Goal: Task Accomplishment & Management: Use online tool/utility

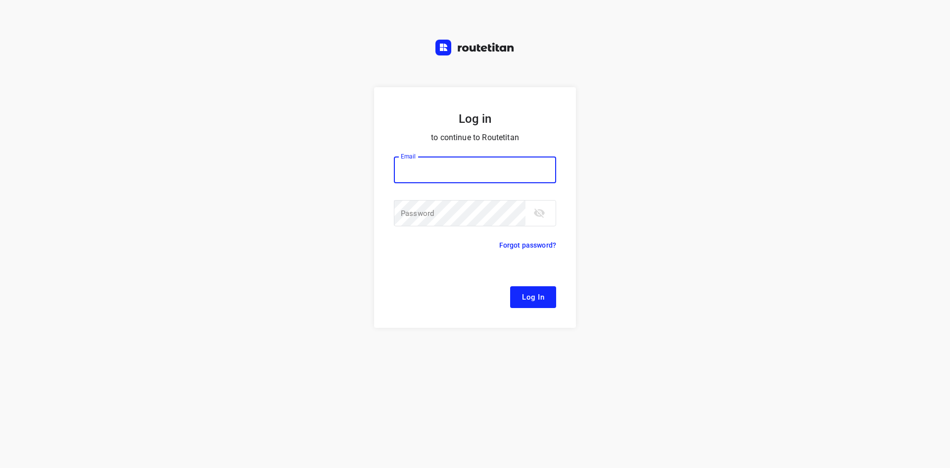
click at [503, 166] on input "email" at bounding box center [475, 169] width 162 height 27
type input "[EMAIL_ADDRESS][DOMAIN_NAME]"
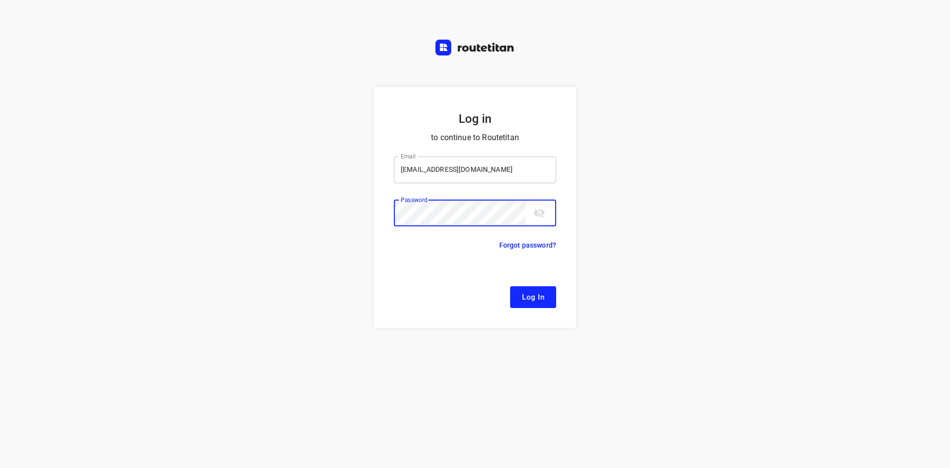
click at [510, 286] on button "Log In" at bounding box center [533, 297] width 46 height 22
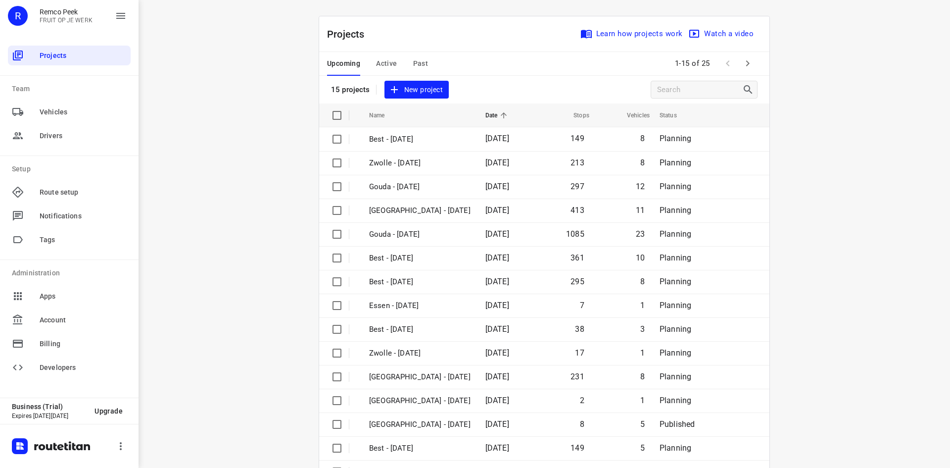
click at [393, 65] on div "Upcoming Active Past" at bounding box center [385, 64] width 117 height 24
click at [389, 62] on span "Active" at bounding box center [386, 63] width 21 height 12
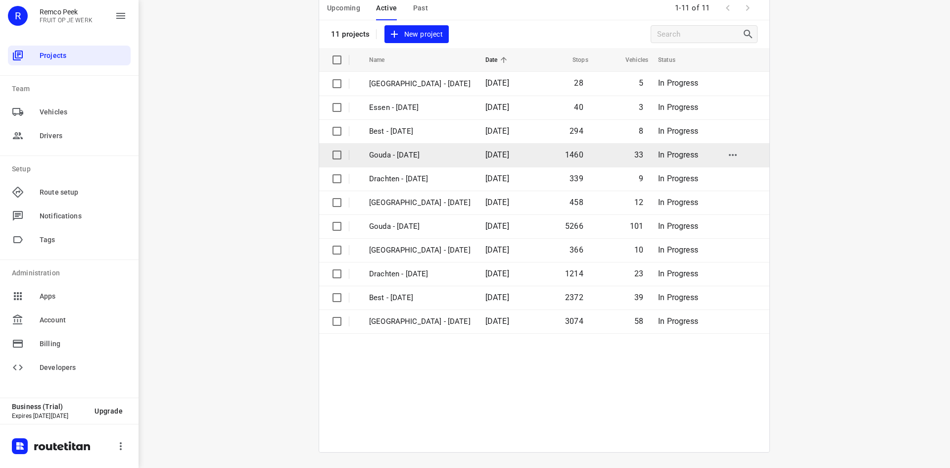
scroll to position [56, 0]
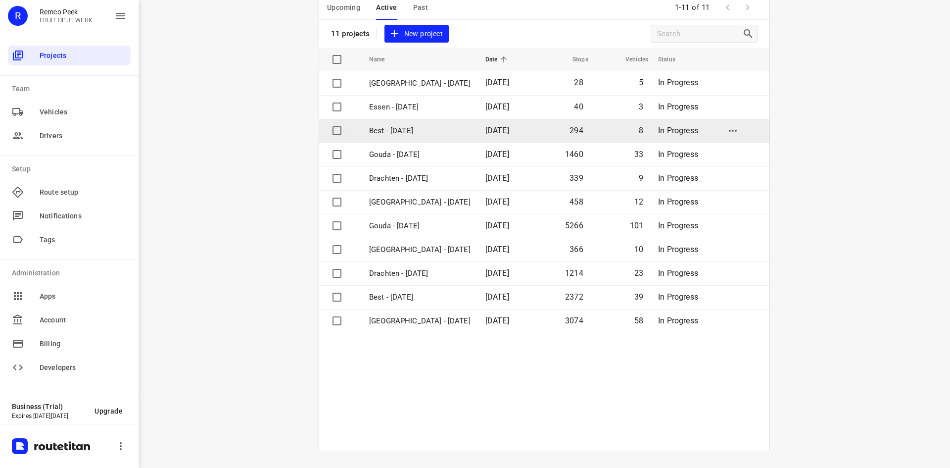
click at [404, 131] on p "Best - [DATE]" at bounding box center [419, 130] width 101 height 11
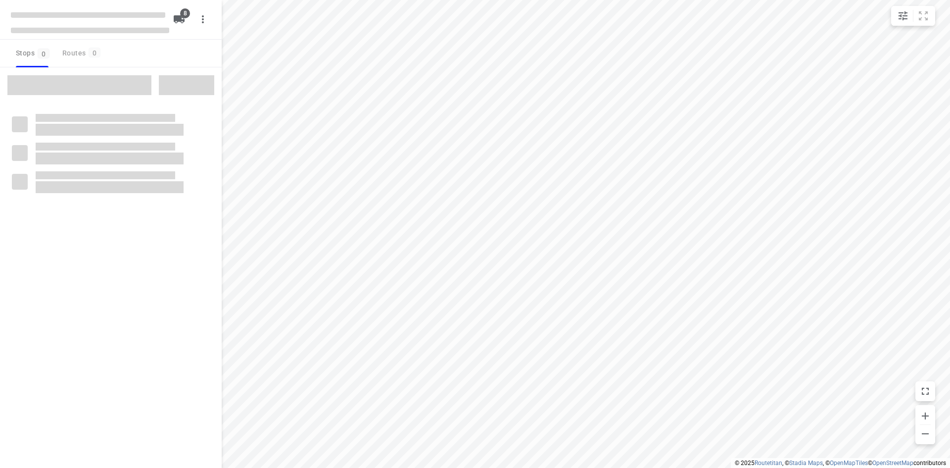
checkbox input "true"
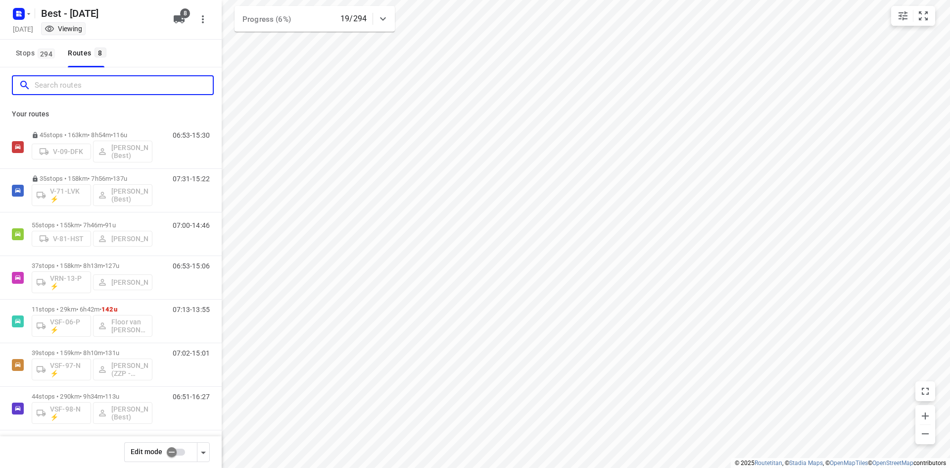
click at [141, 78] on input "Search routes" at bounding box center [124, 85] width 178 height 15
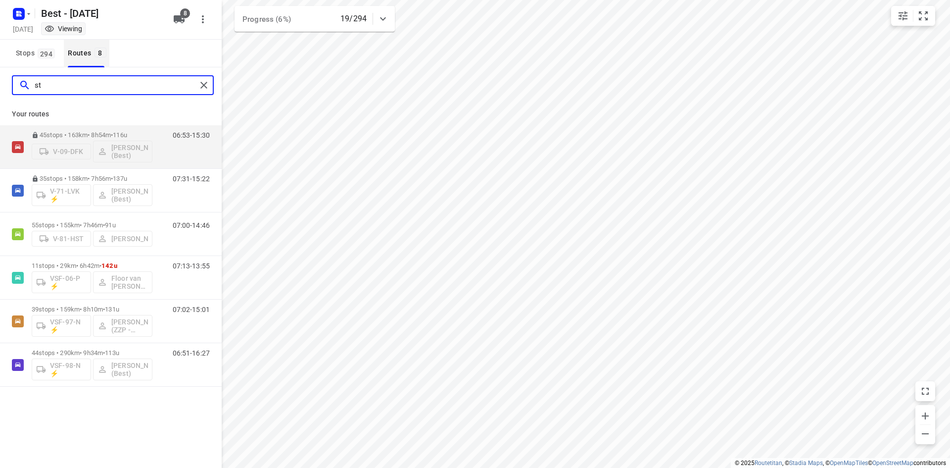
type input "s"
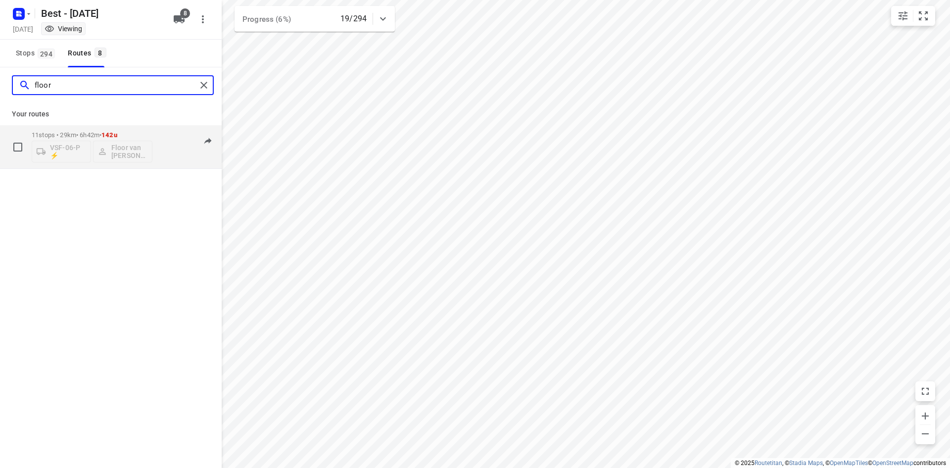
type input "floor"
click at [89, 135] on p "11 stops • 29km • 6h42m • 142u" at bounding box center [92, 134] width 121 height 7
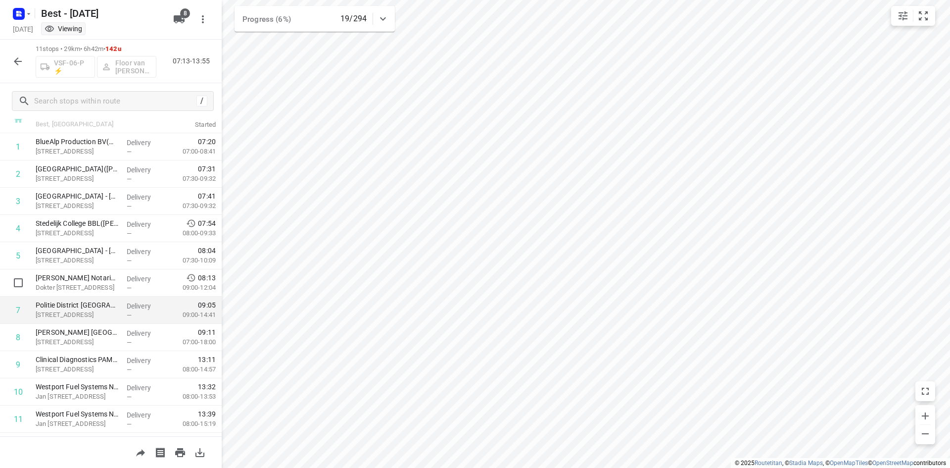
scroll to position [59, 0]
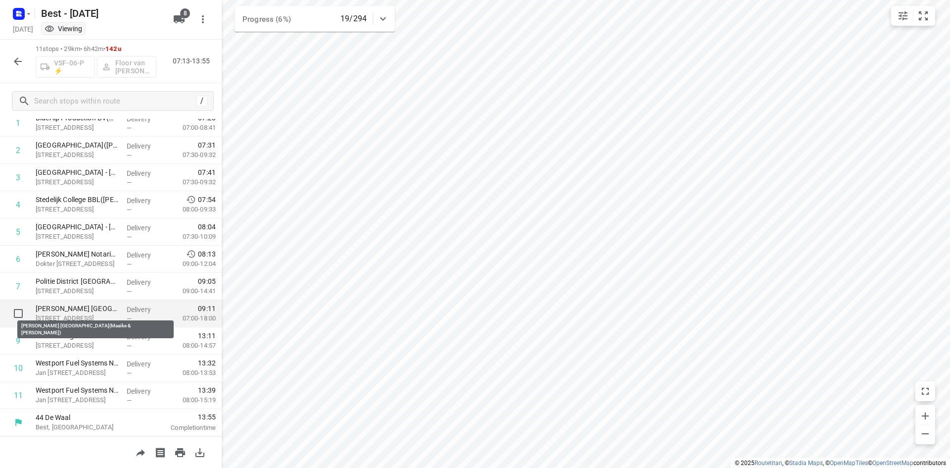
click at [79, 312] on p "[PERSON_NAME] [GEOGRAPHIC_DATA](Maaike & [PERSON_NAME])" at bounding box center [77, 308] width 83 height 10
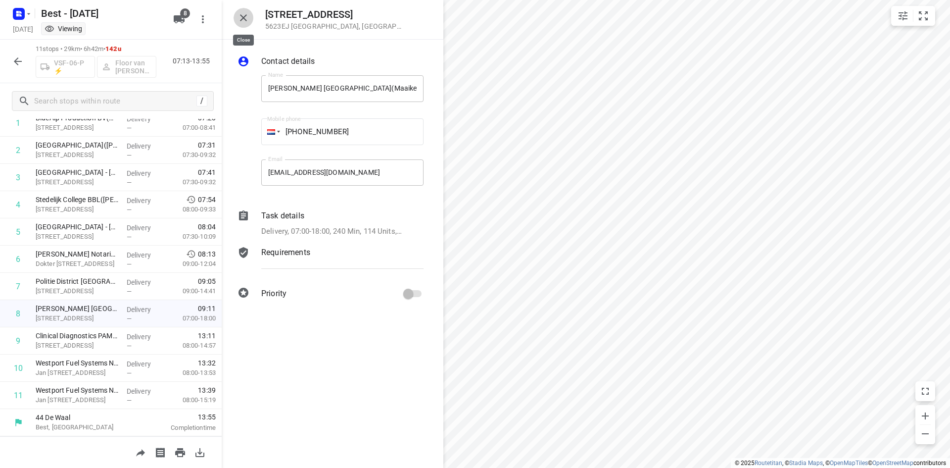
click at [244, 20] on icon "button" at bounding box center [243, 18] width 12 height 12
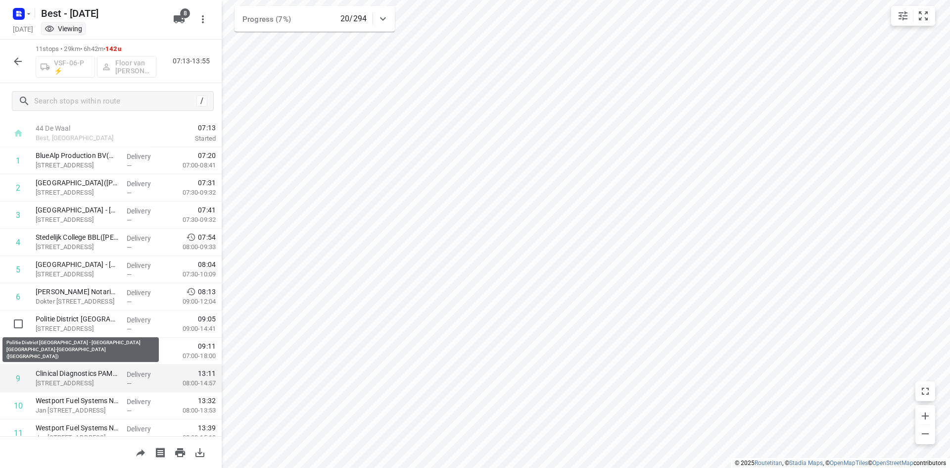
scroll to position [0, 0]
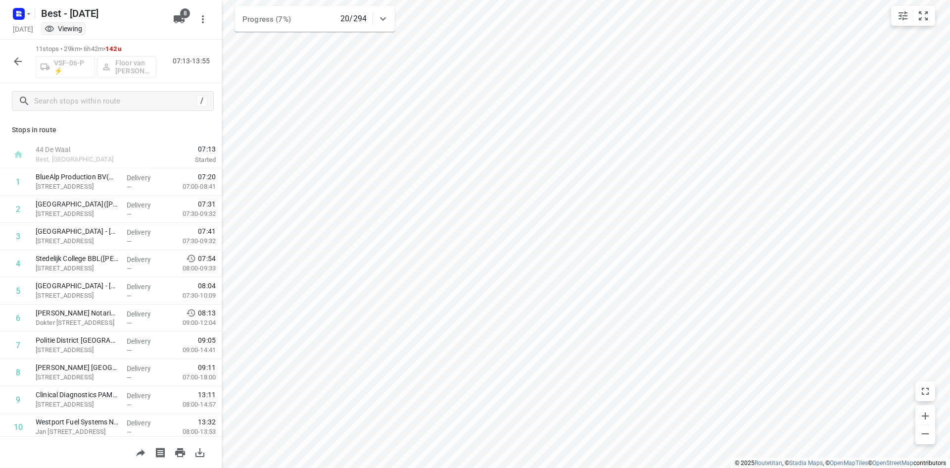
click at [16, 63] on icon "button" at bounding box center [18, 61] width 8 height 8
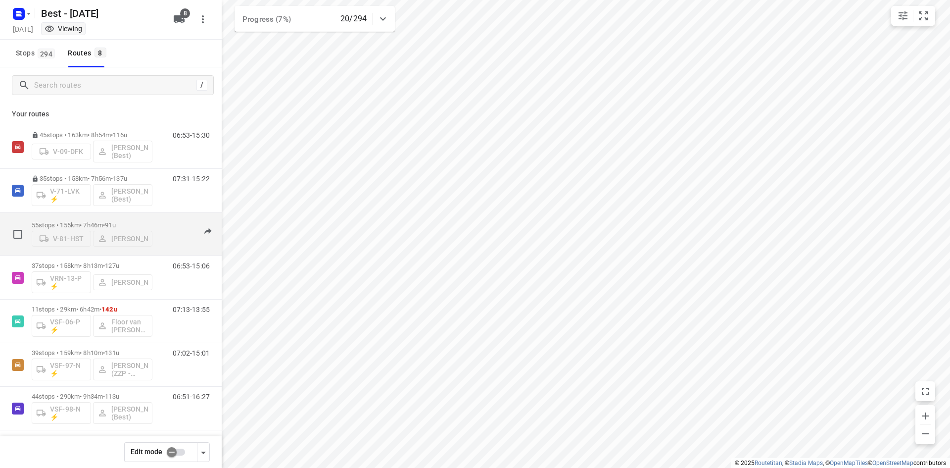
click at [83, 221] on p "55 stops • 155km • 7h46m • 91u" at bounding box center [92, 224] width 121 height 7
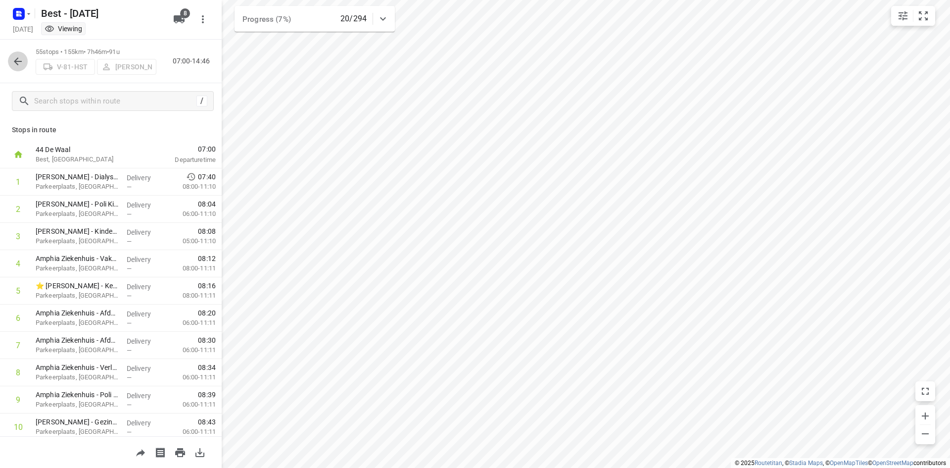
click at [18, 55] on icon "button" at bounding box center [18, 61] width 12 height 12
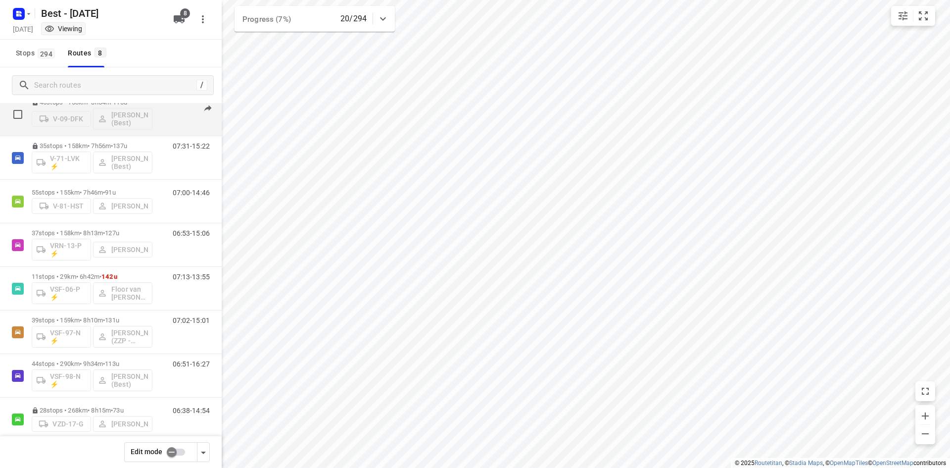
scroll to position [47, 0]
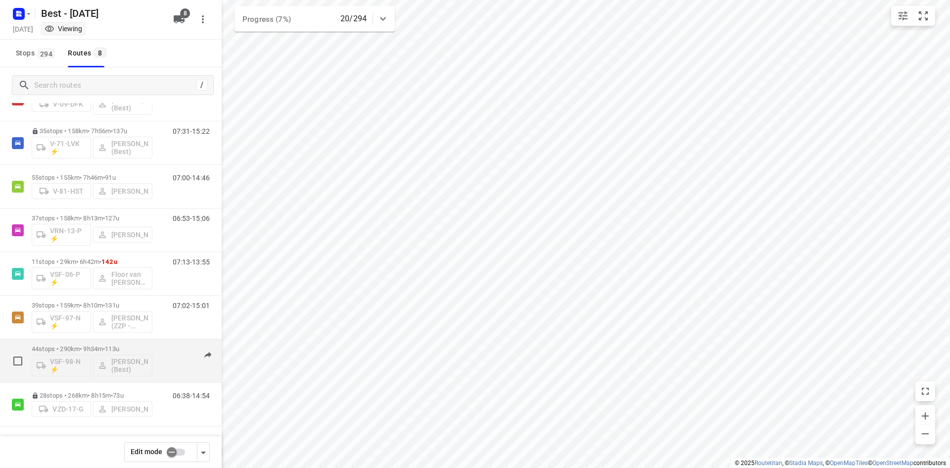
click at [82, 341] on div "44 stops • 290km • 9h34m • 113u VSF-98-N ⚡ [PERSON_NAME] (Best)" at bounding box center [92, 360] width 121 height 41
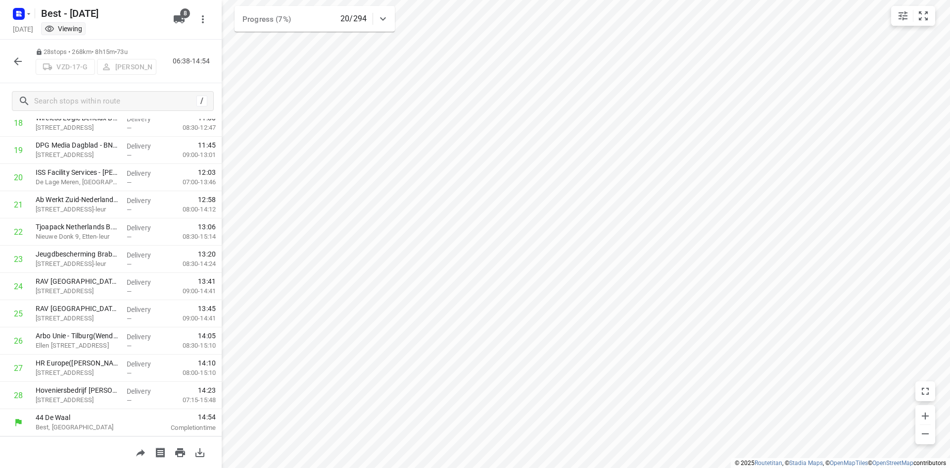
scroll to position [521, 0]
click at [17, 54] on button "button" at bounding box center [18, 61] width 20 height 20
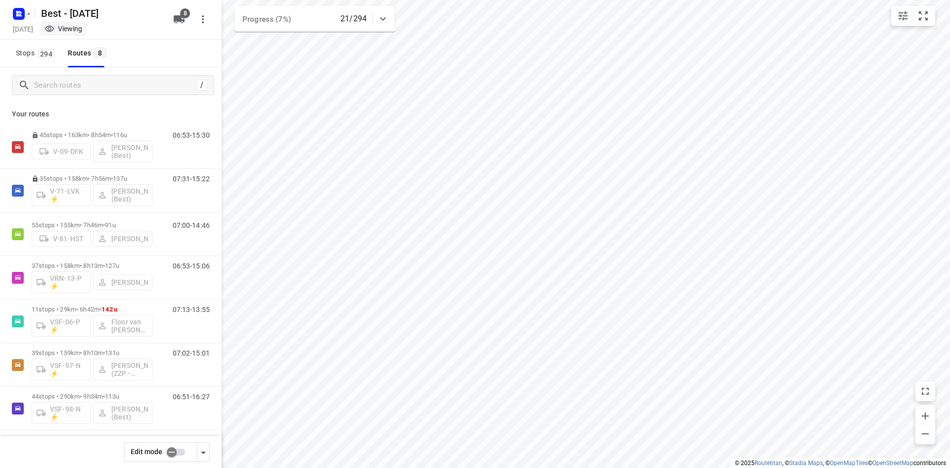
click at [22, 24] on div "[DATE] Viewing" at bounding box center [90, 29] width 158 height 13
click at [25, 21] on icon "button" at bounding box center [19, 14] width 16 height 16
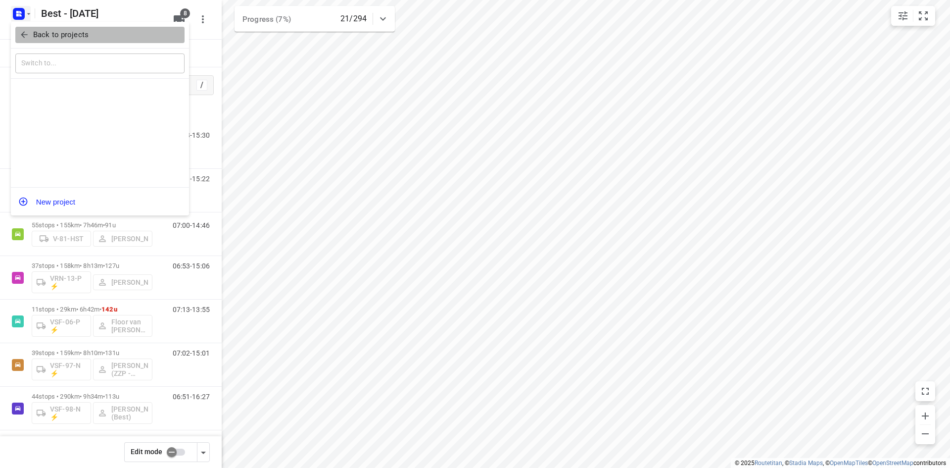
click at [32, 37] on span "Back to projects" at bounding box center [99, 34] width 161 height 11
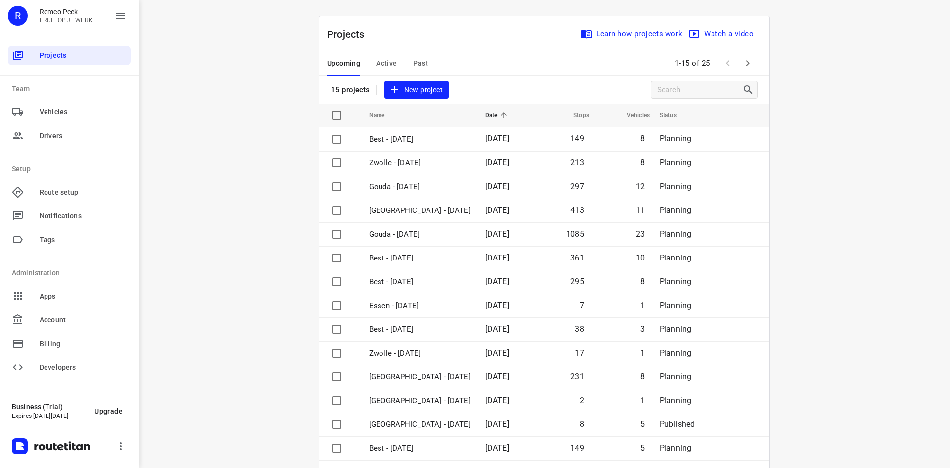
click at [362, 57] on div "Upcoming Active Past" at bounding box center [385, 64] width 117 height 24
click at [370, 60] on div "Upcoming Active Past" at bounding box center [385, 64] width 117 height 24
click at [379, 66] on span "Active" at bounding box center [386, 63] width 21 height 12
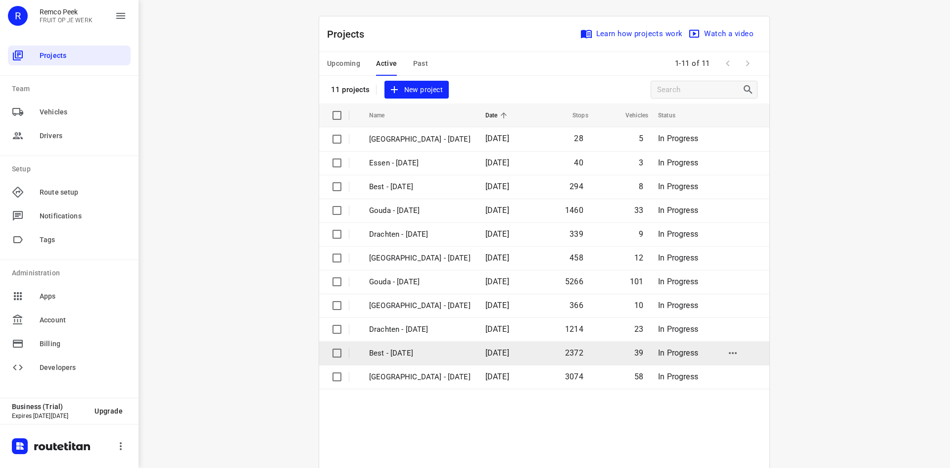
click at [376, 348] on p "Best - [DATE]" at bounding box center [419, 352] width 101 height 11
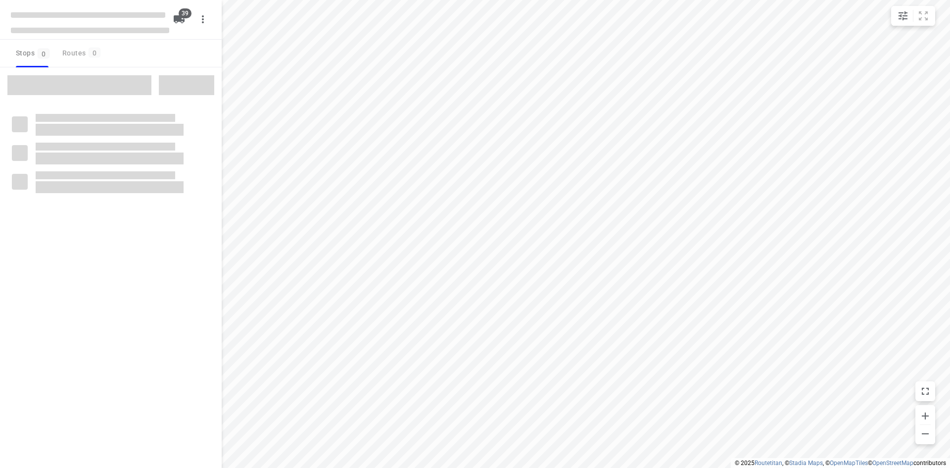
checkbox input "true"
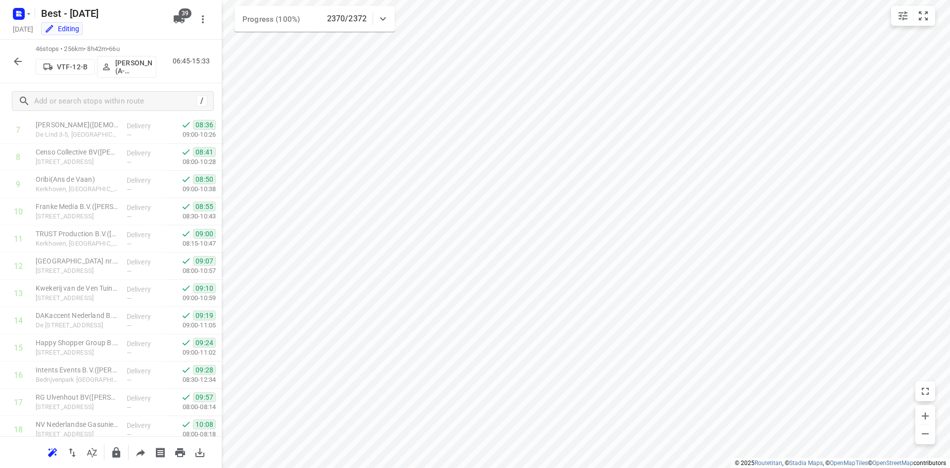
scroll to position [572, 0]
click at [16, 60] on icon "button" at bounding box center [18, 61] width 8 height 8
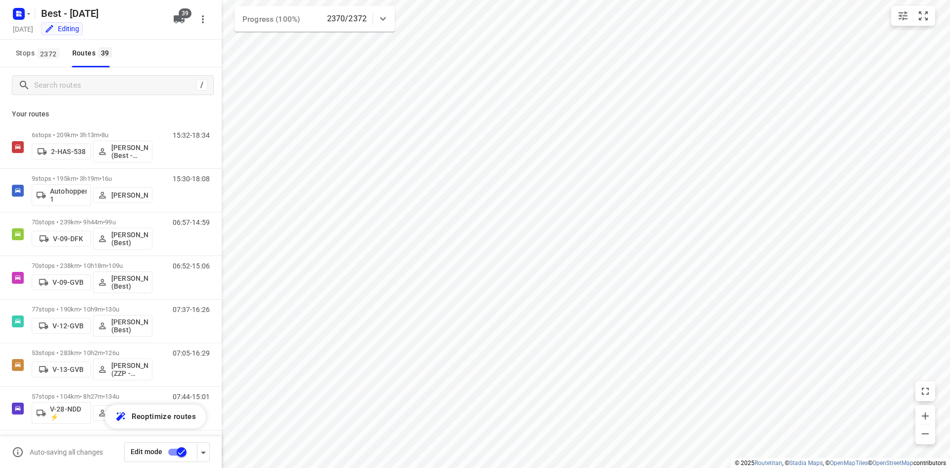
click at [35, 19] on div "Best - [DATE]" at bounding box center [101, 13] width 132 height 20
click at [30, 16] on icon "button" at bounding box center [29, 14] width 8 height 8
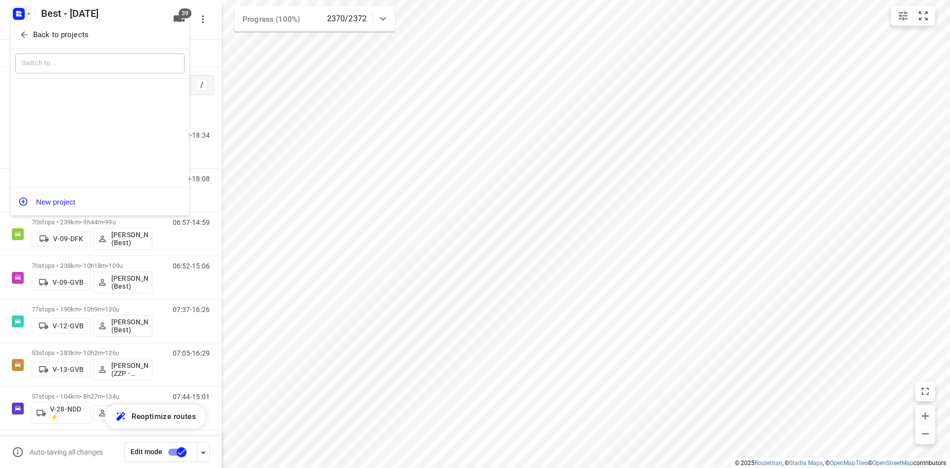
click at [28, 24] on div "Back to projects" at bounding box center [100, 35] width 178 height 27
click at [20, 29] on button "Back to projects" at bounding box center [99, 35] width 169 height 16
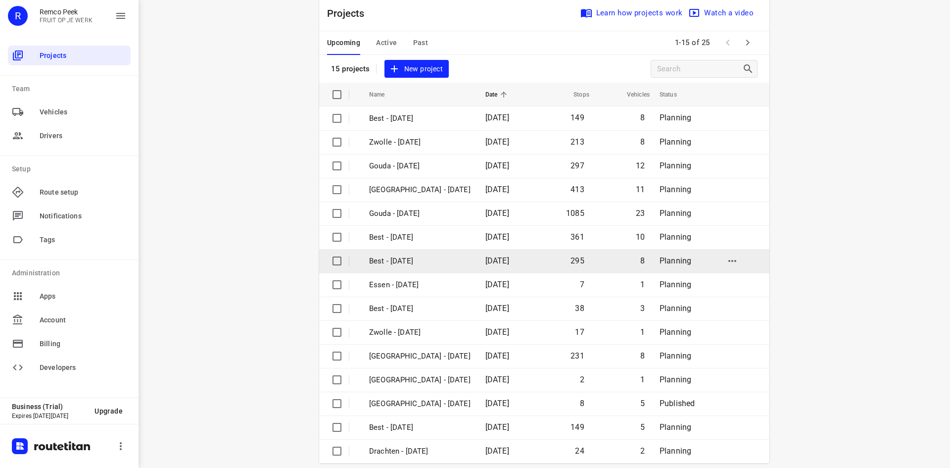
scroll to position [33, 0]
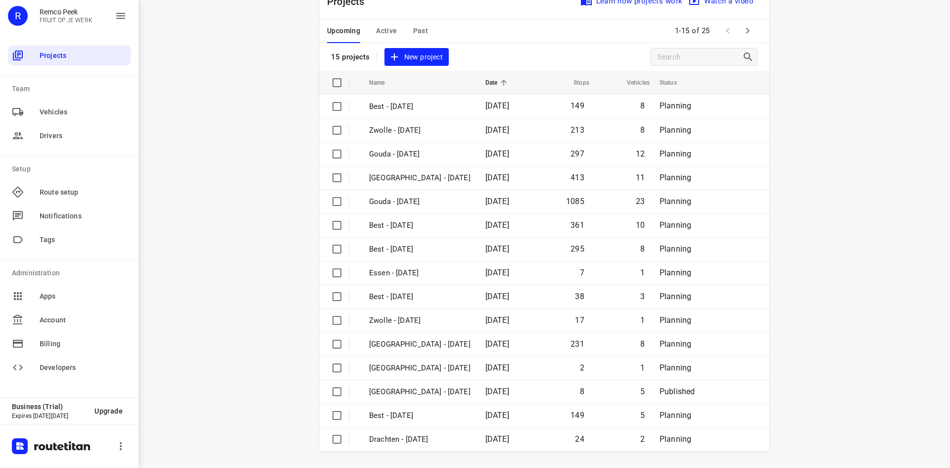
click at [742, 36] on icon "button" at bounding box center [748, 31] width 12 height 12
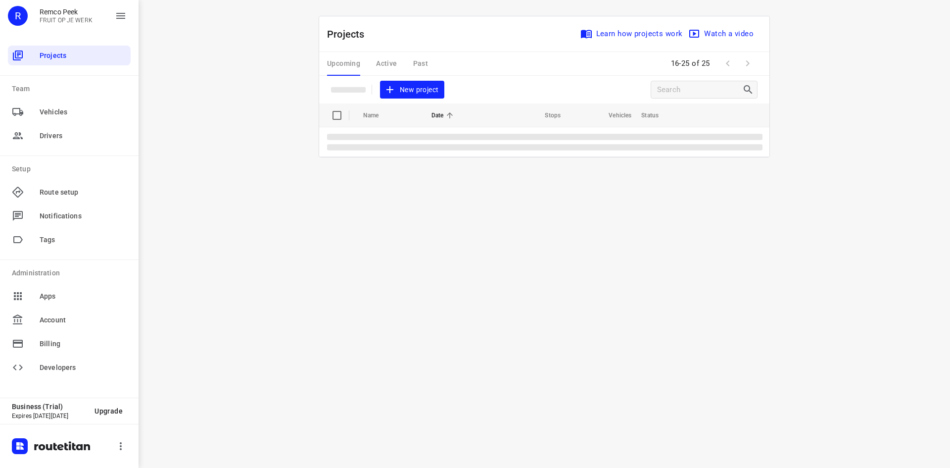
scroll to position [0, 0]
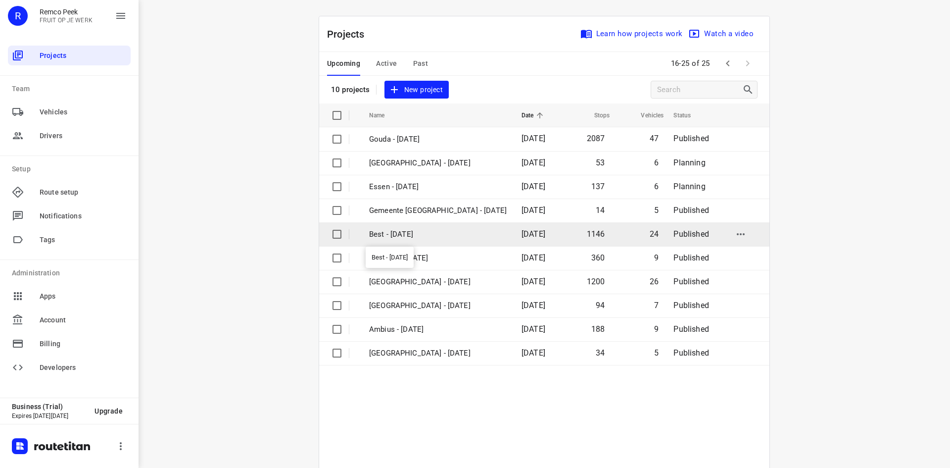
click at [436, 230] on p "Best - [DATE]" at bounding box center [438, 234] width 138 height 11
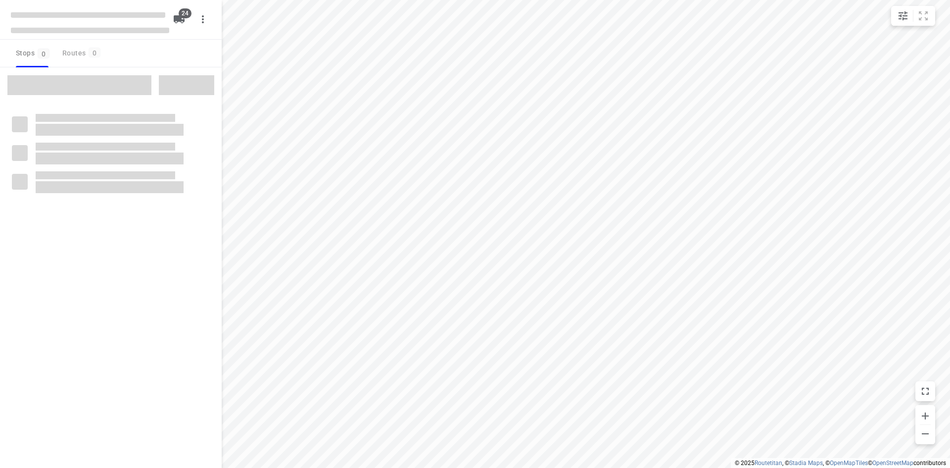
checkbox input "true"
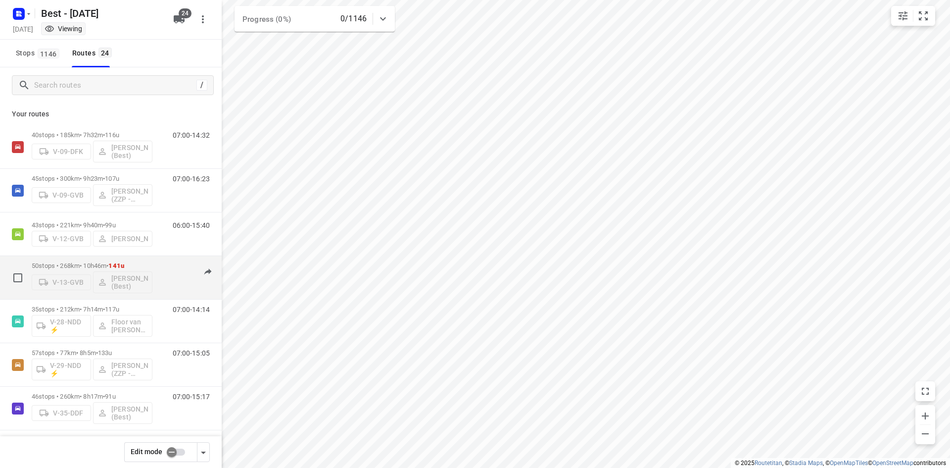
click at [43, 262] on p "50 stops • 268km • 10h46m • 141u" at bounding box center [92, 265] width 121 height 7
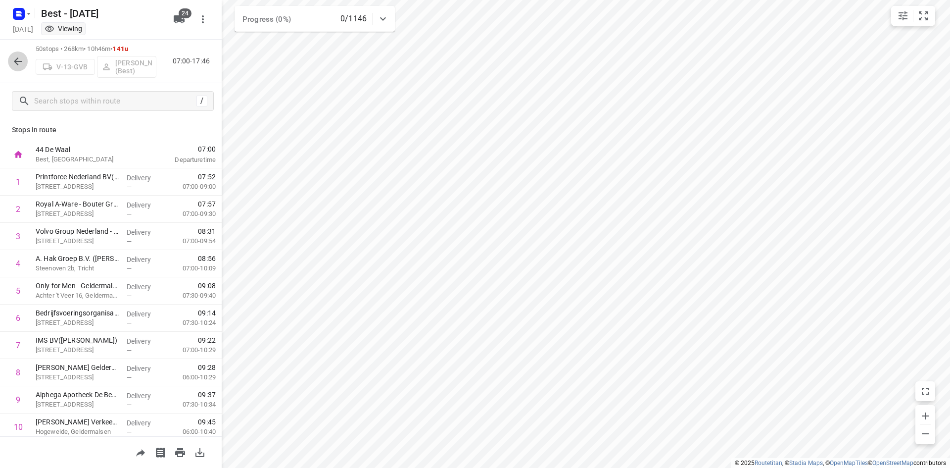
click at [14, 57] on icon "button" at bounding box center [18, 61] width 12 height 12
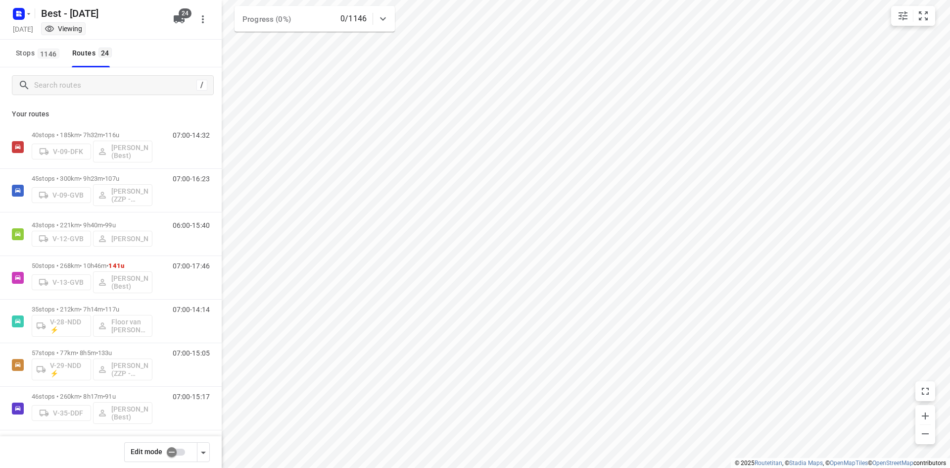
click at [178, 457] on input "checkbox" at bounding box center [171, 451] width 56 height 19
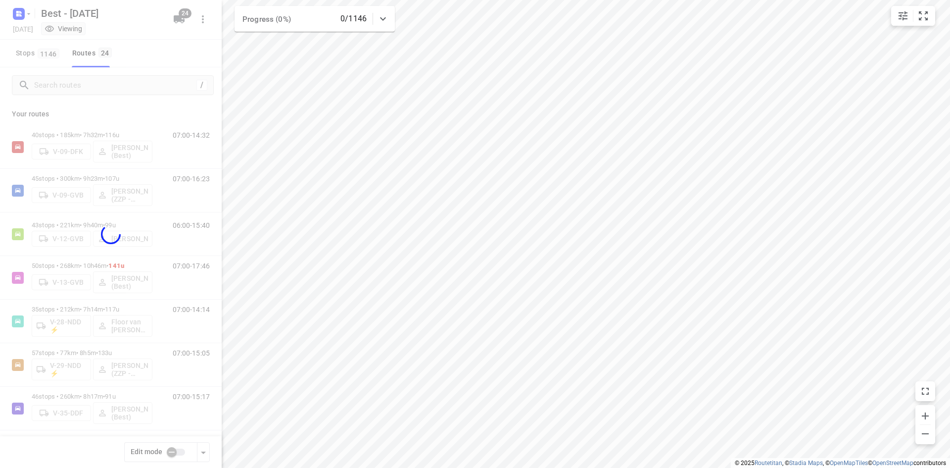
checkbox input "true"
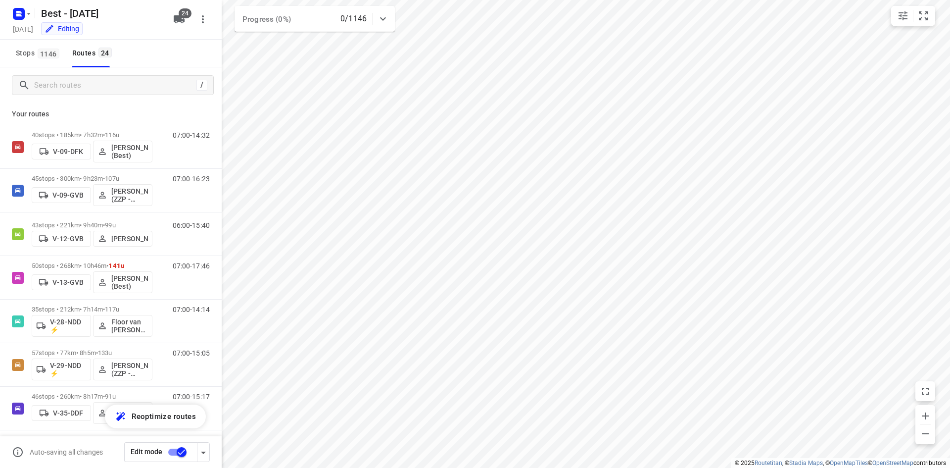
click at [134, 75] on div "/" at bounding box center [111, 85] width 222 height 36
click at [131, 81] on input "Search routes" at bounding box center [114, 85] width 158 height 15
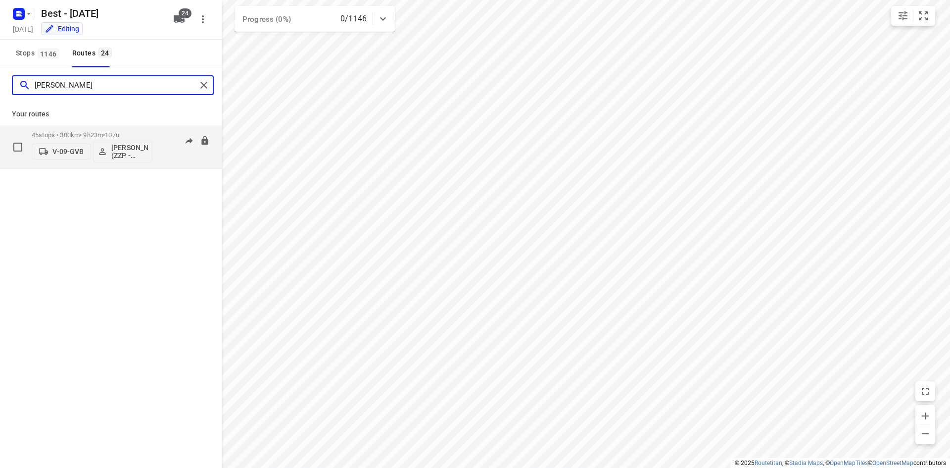
type input "[PERSON_NAME]"
click at [109, 125] on div "45 stops • 300km • 9h23m • 107u V-09-GVB [PERSON_NAME] (ZZP - Best) 07:00-16:23" at bounding box center [111, 147] width 222 height 44
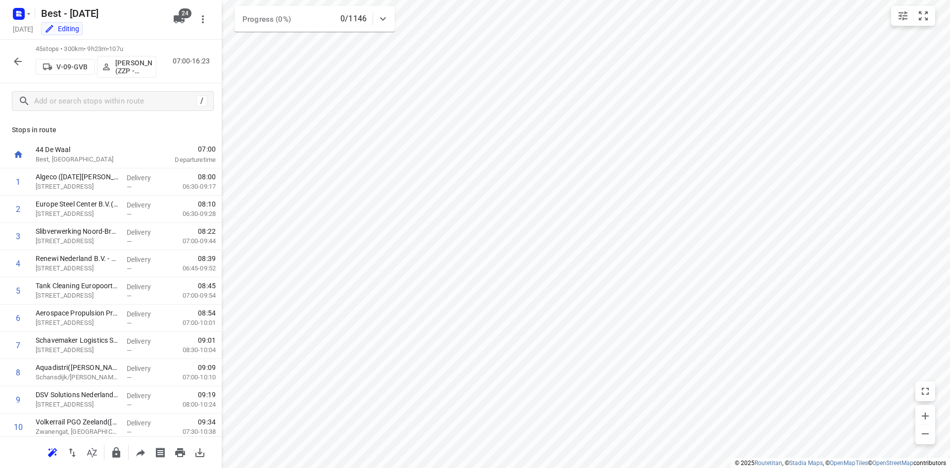
click at [125, 67] on p "[PERSON_NAME] (ZZP - Best)" at bounding box center [133, 67] width 37 height 16
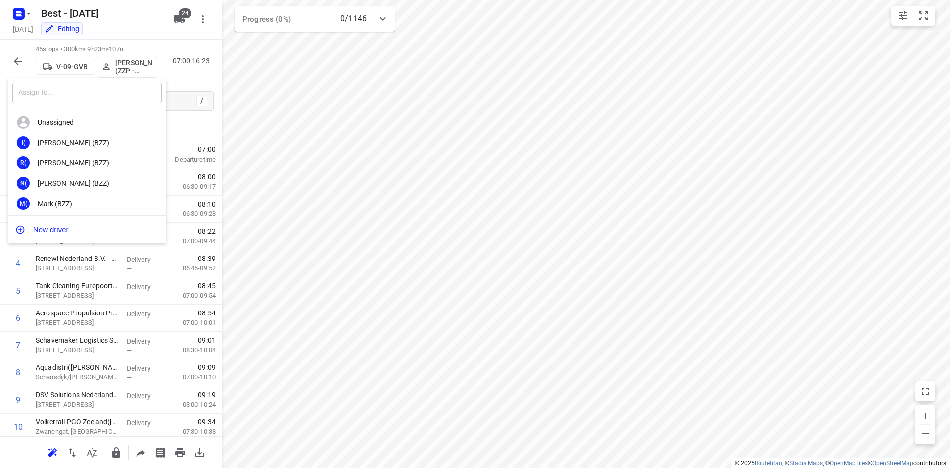
click at [98, 102] on input "text" at bounding box center [86, 93] width 149 height 20
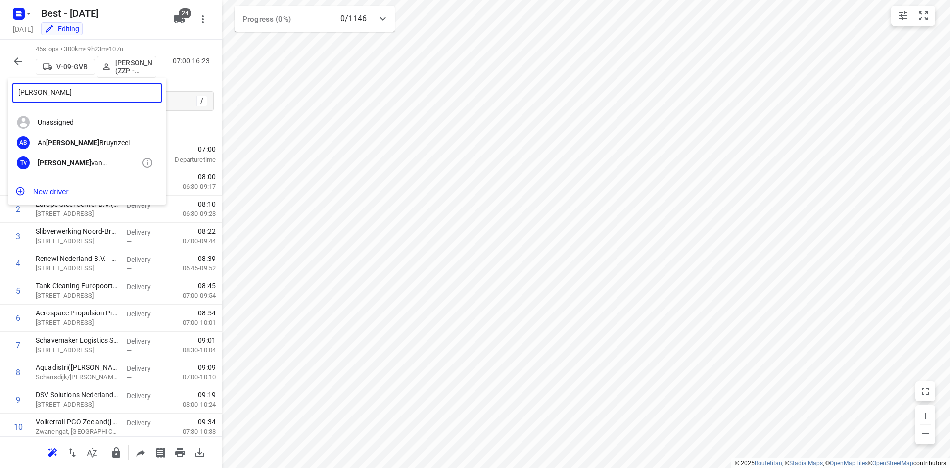
type input "[PERSON_NAME]"
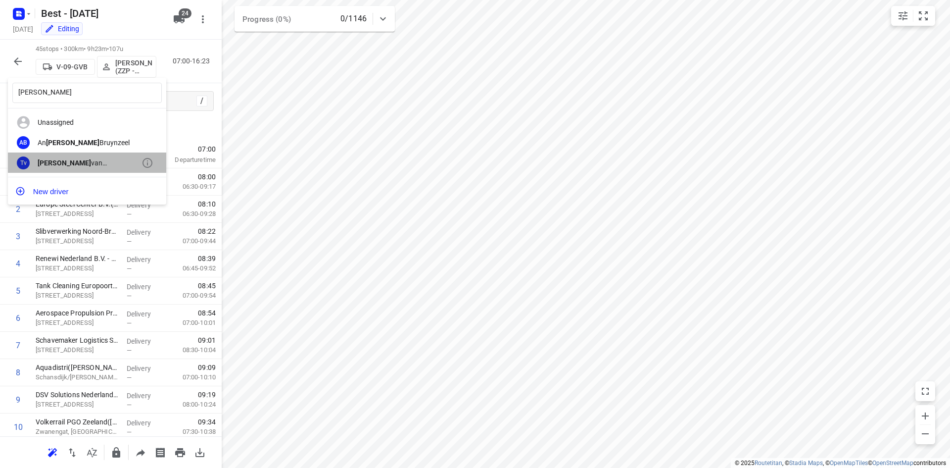
click at [65, 163] on div "[PERSON_NAME] (Best)" at bounding box center [90, 163] width 104 height 8
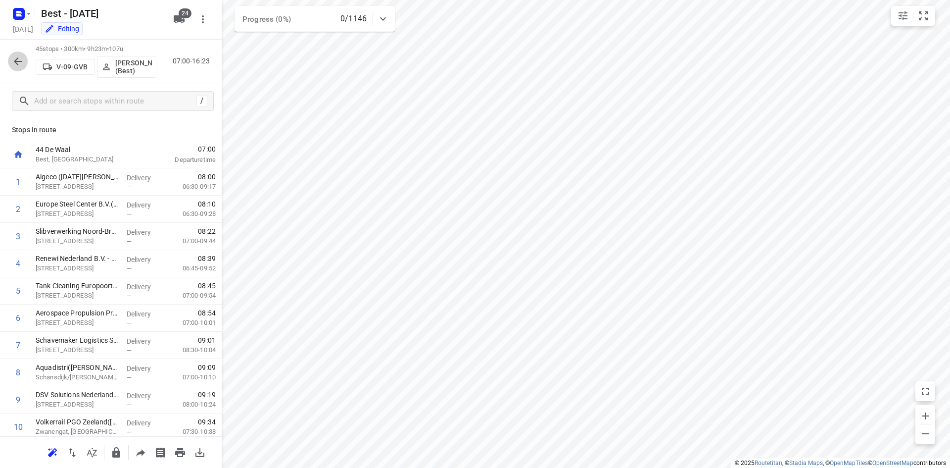
click at [11, 60] on button "button" at bounding box center [18, 61] width 20 height 20
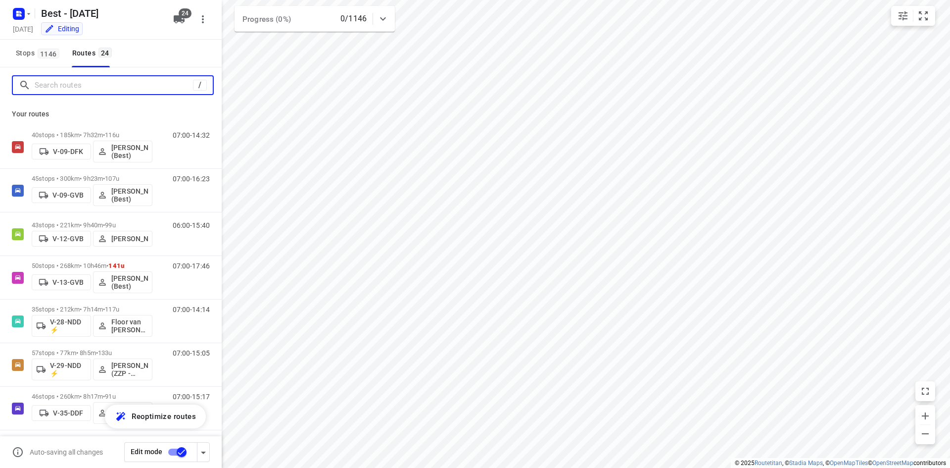
click at [60, 79] on input "Search routes" at bounding box center [114, 85] width 158 height 15
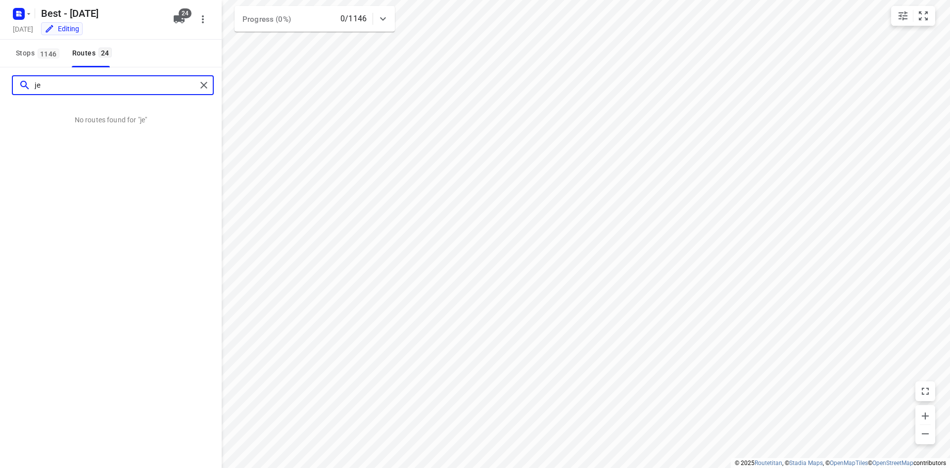
type input "j"
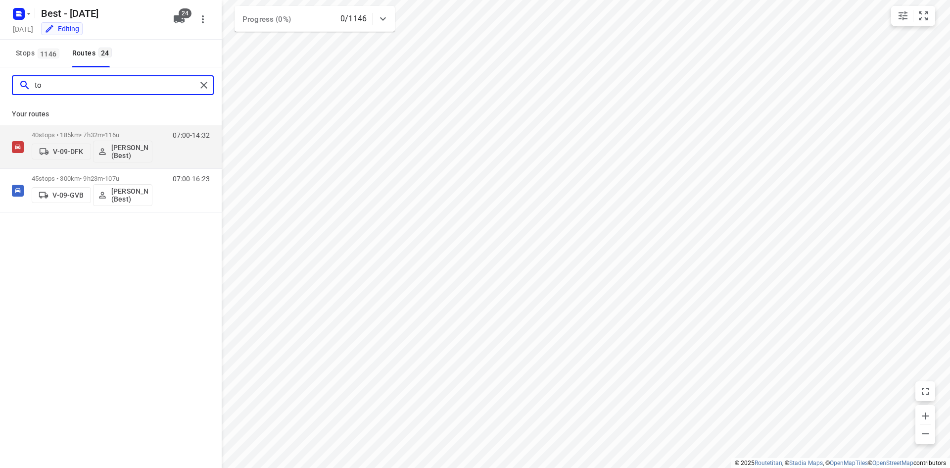
type input "t"
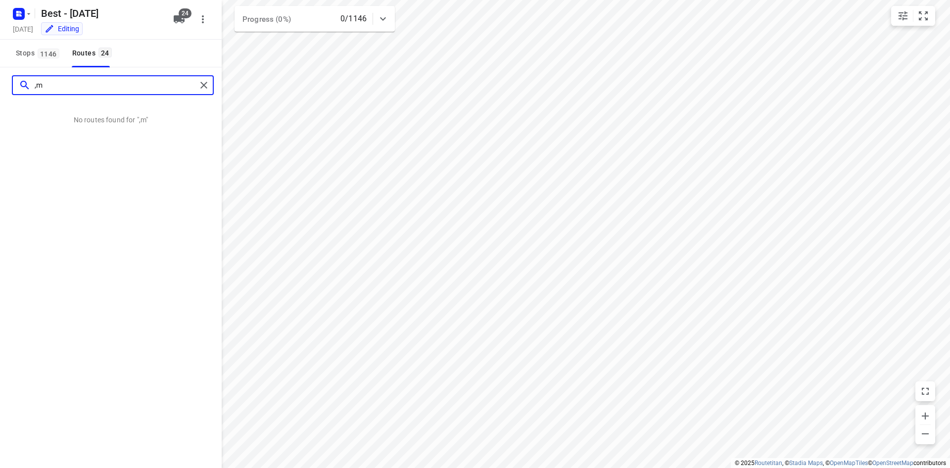
type input ","
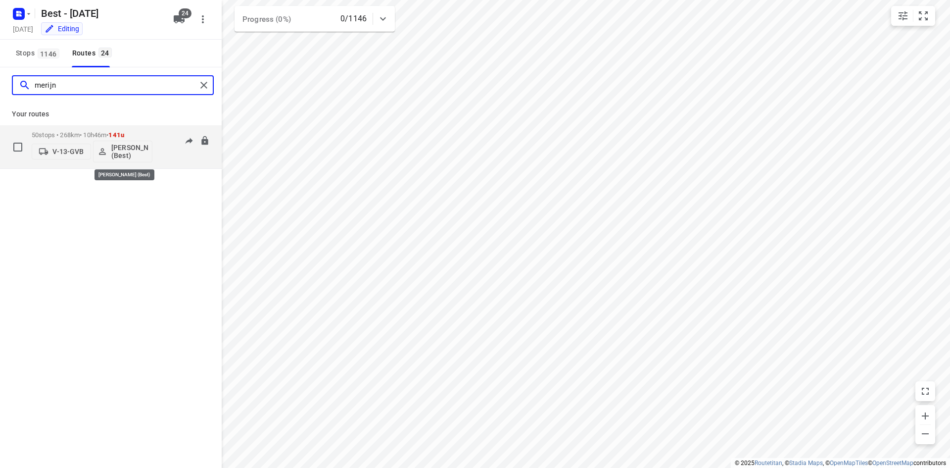
type input "merijn"
click at [127, 147] on p "[PERSON_NAME] (Best)" at bounding box center [129, 151] width 37 height 16
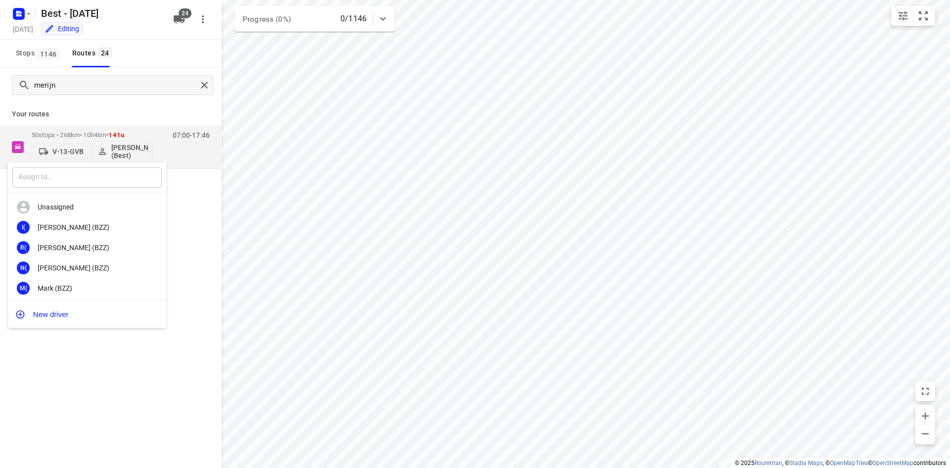
click at [90, 179] on input "text" at bounding box center [86, 177] width 149 height 20
type input "t"
type input "[PERSON_NAME]"
click at [90, 243] on div "[PERSON_NAME] (ZZP - Best)" at bounding box center [90, 247] width 104 height 8
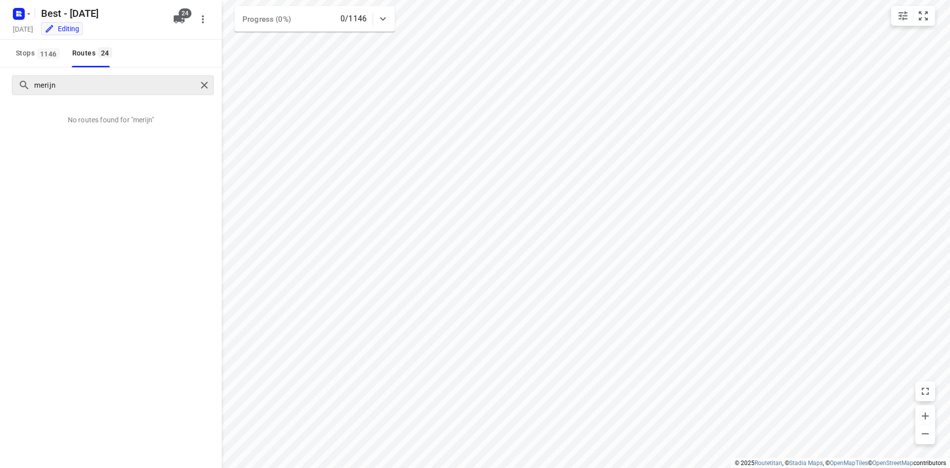
click at [213, 76] on div "merijn" at bounding box center [113, 85] width 202 height 20
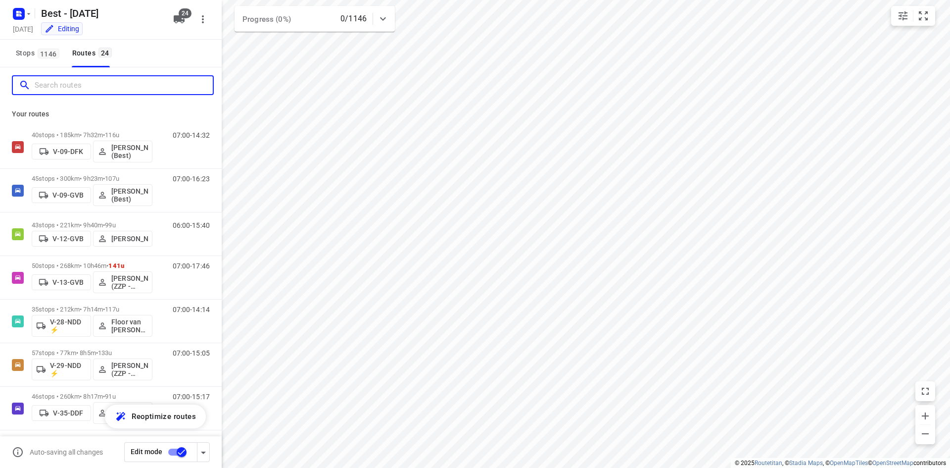
click at [172, 85] on input "Search routes" at bounding box center [124, 85] width 178 height 15
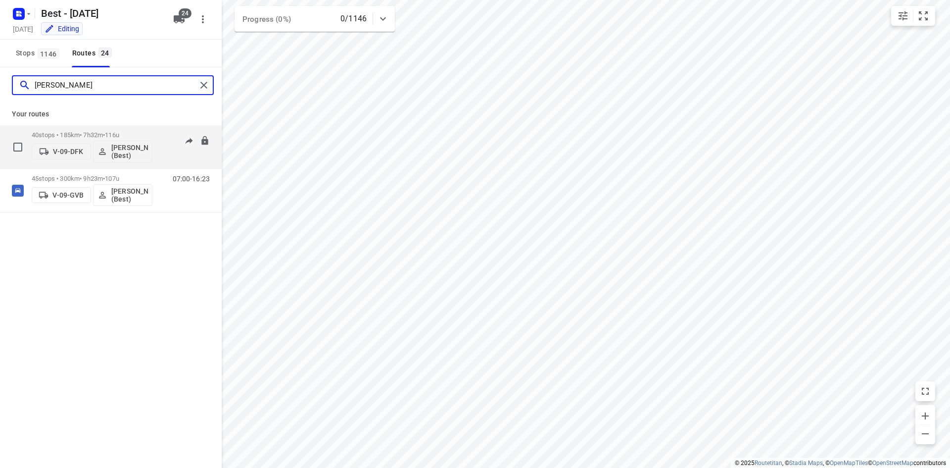
type input "[PERSON_NAME]"
click at [130, 141] on button "[PERSON_NAME] (Best)" at bounding box center [122, 152] width 59 height 22
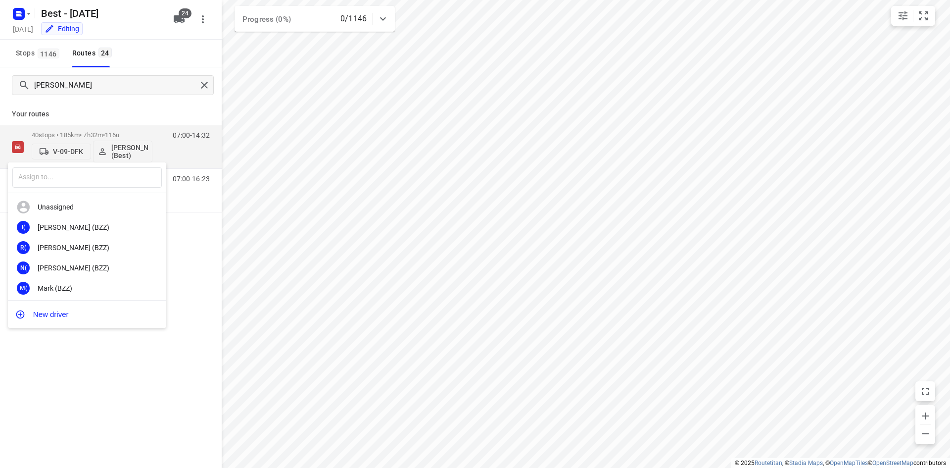
click at [93, 166] on div "​" at bounding box center [87, 177] width 158 height 31
click at [87, 173] on input "text" at bounding box center [86, 177] width 149 height 20
type input "t"
type input "rik"
click at [84, 241] on div "Rd [PERSON_NAME] (YO - Best)" at bounding box center [87, 247] width 158 height 20
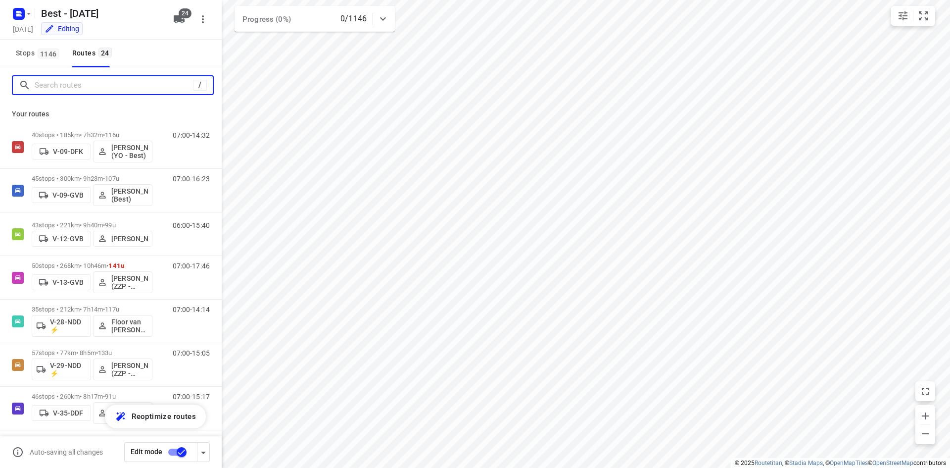
click at [177, 87] on input "Search routes" at bounding box center [114, 85] width 158 height 15
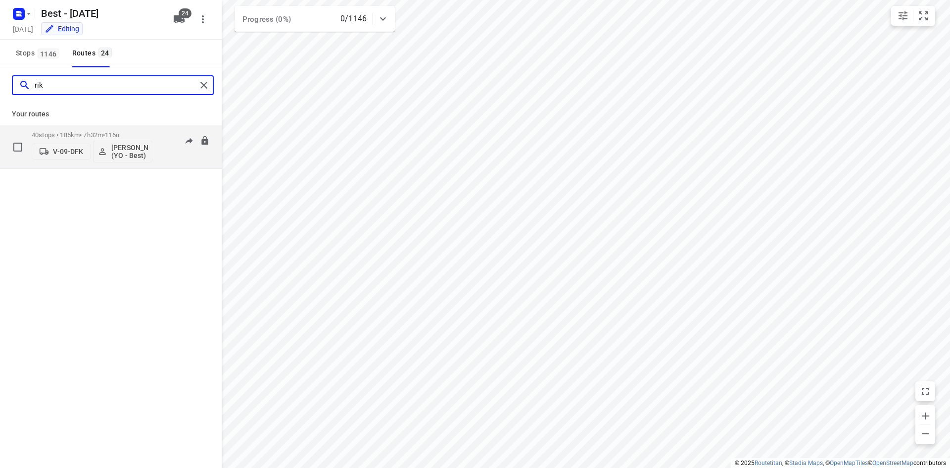
type input "rik"
click at [105, 138] on span "•" at bounding box center [104, 134] width 2 height 7
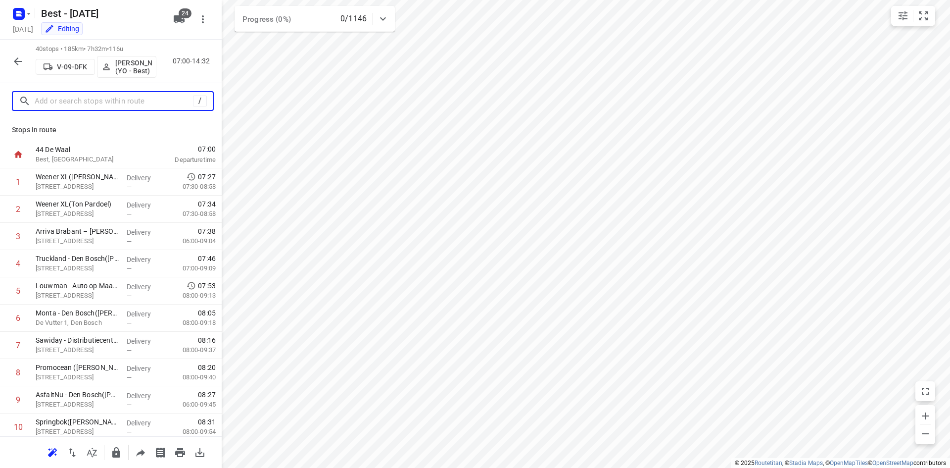
click at [107, 107] on input "text" at bounding box center [114, 101] width 158 height 15
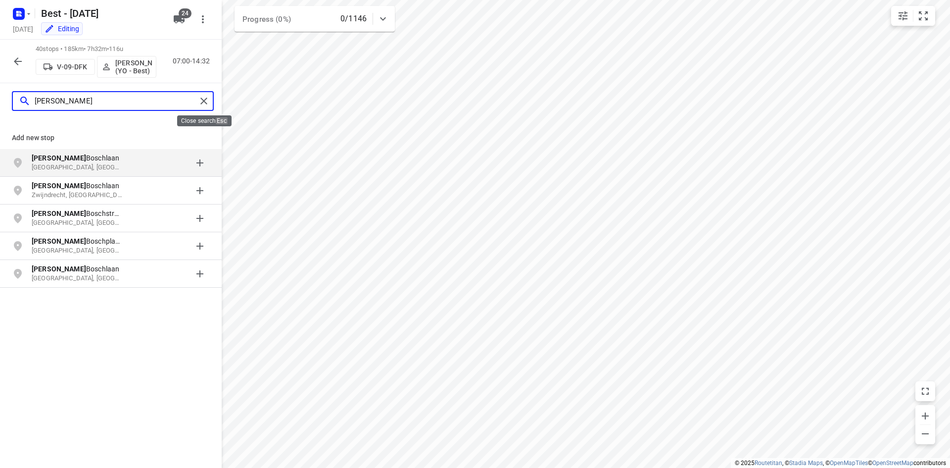
type input "[PERSON_NAME]"
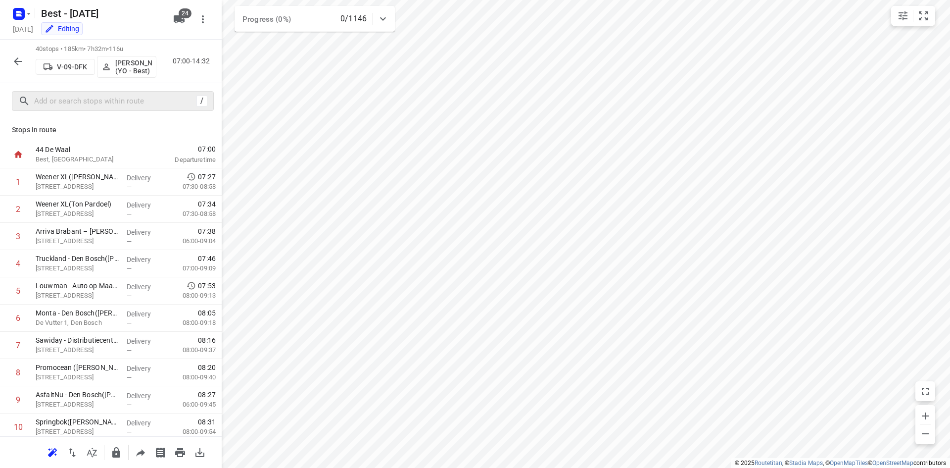
click at [10, 60] on button "button" at bounding box center [18, 61] width 20 height 20
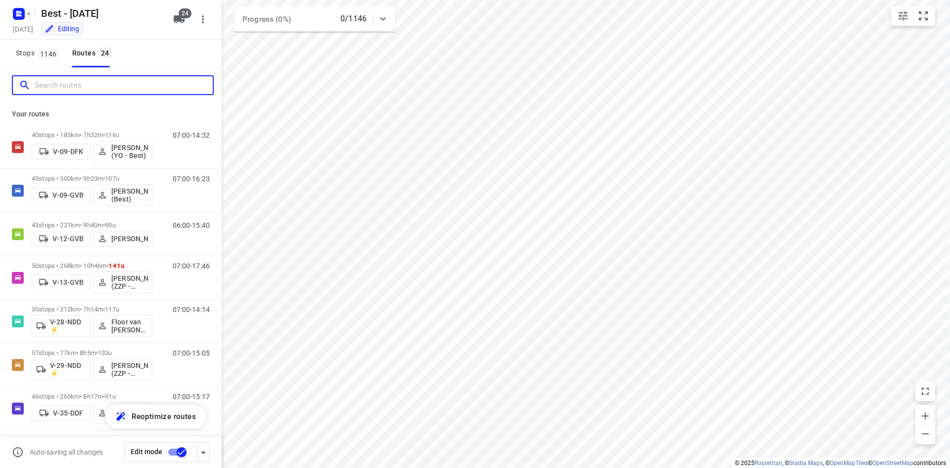
click at [140, 93] on input "Search routes" at bounding box center [124, 85] width 178 height 15
click at [54, 60] on button "Stops 1146" at bounding box center [37, 54] width 50 height 28
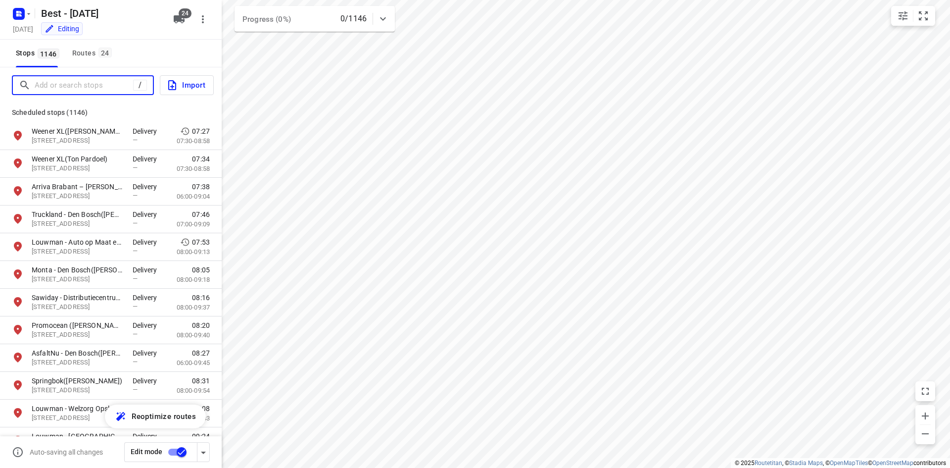
click at [86, 83] on input "Add or search stops" at bounding box center [84, 85] width 98 height 15
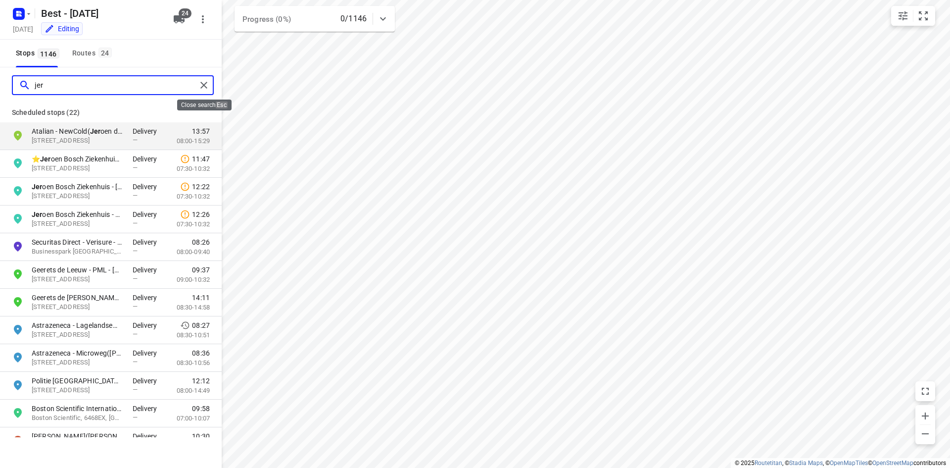
type input "jer"
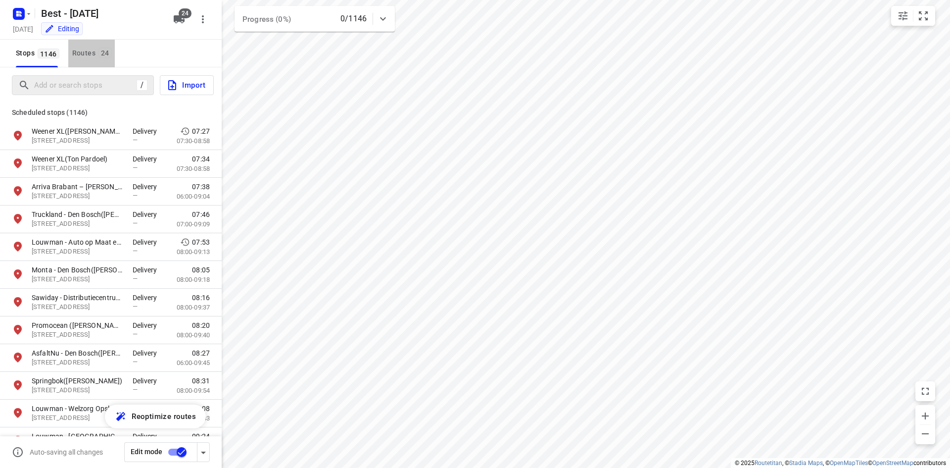
click at [106, 58] on div "Routes 24" at bounding box center [93, 53] width 43 height 12
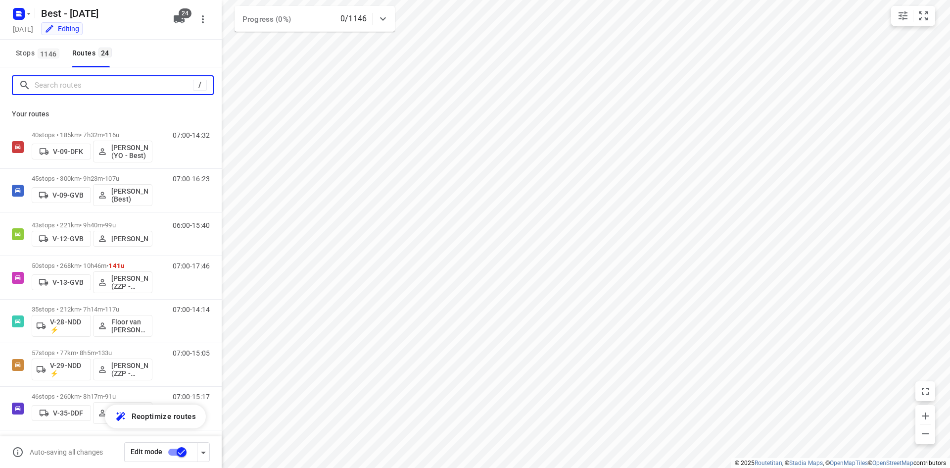
click at [91, 85] on input "Search routes" at bounding box center [114, 85] width 158 height 15
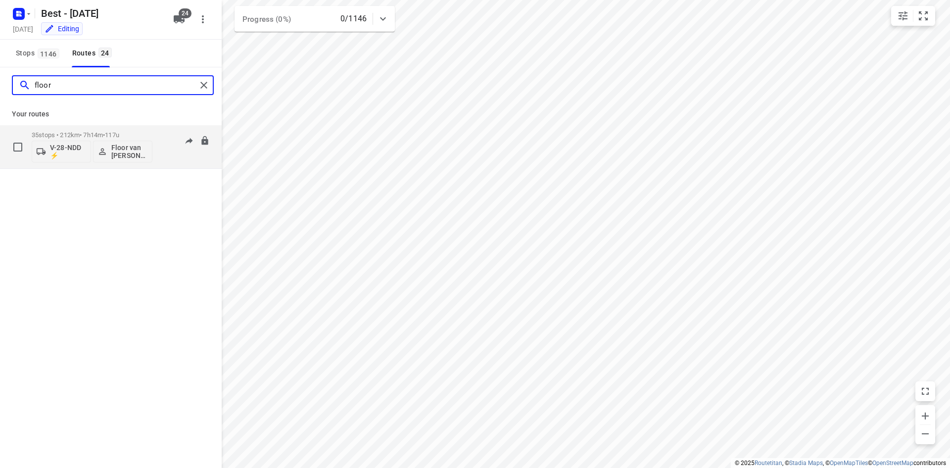
type input "floor"
click at [88, 137] on p "35 stops • 212km • 7h14m • 117u" at bounding box center [92, 134] width 121 height 7
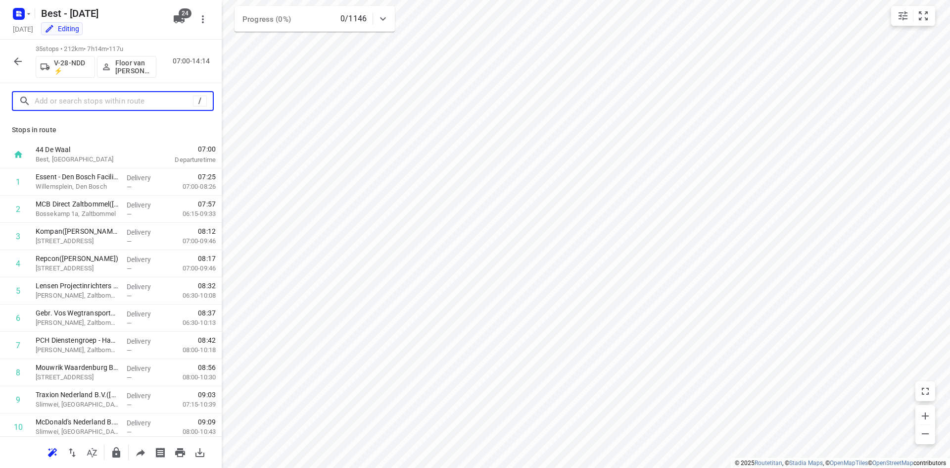
click at [108, 99] on input "text" at bounding box center [114, 101] width 158 height 15
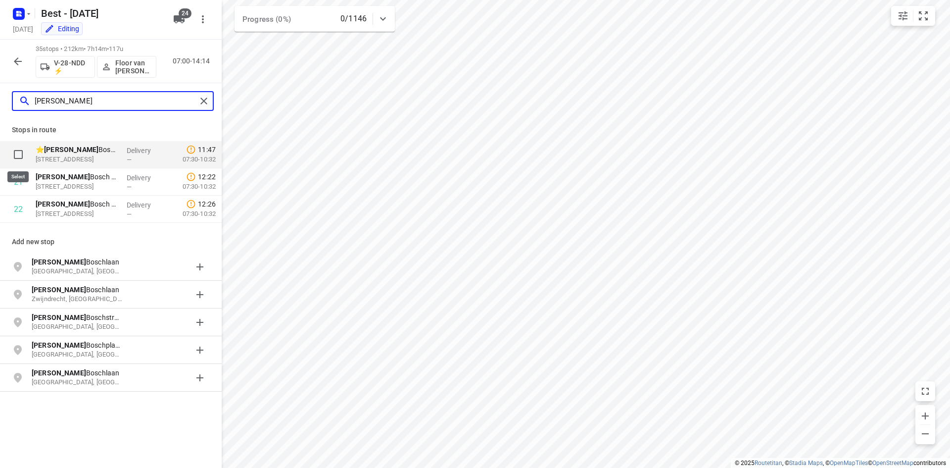
type input "[PERSON_NAME]"
click at [17, 150] on input "checkbox" at bounding box center [18, 154] width 20 height 20
checkbox input "true"
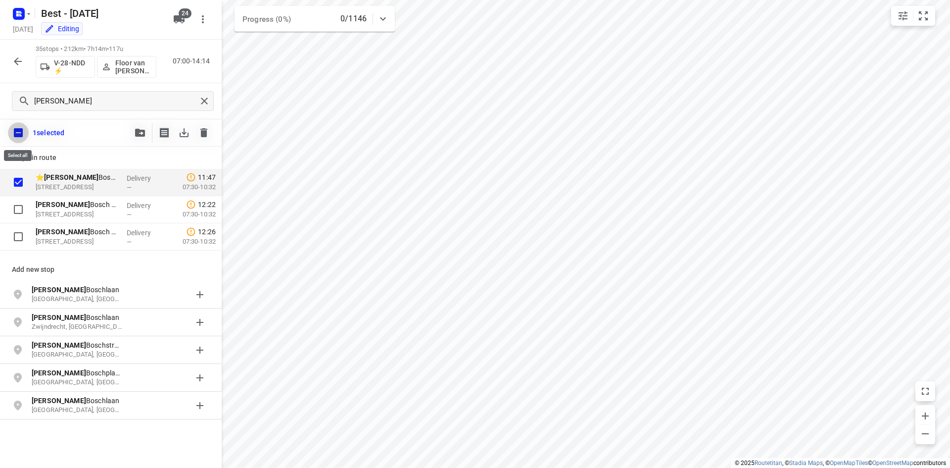
click at [20, 132] on input "checkbox" at bounding box center [18, 132] width 21 height 21
checkbox input "false"
checkbox input "true"
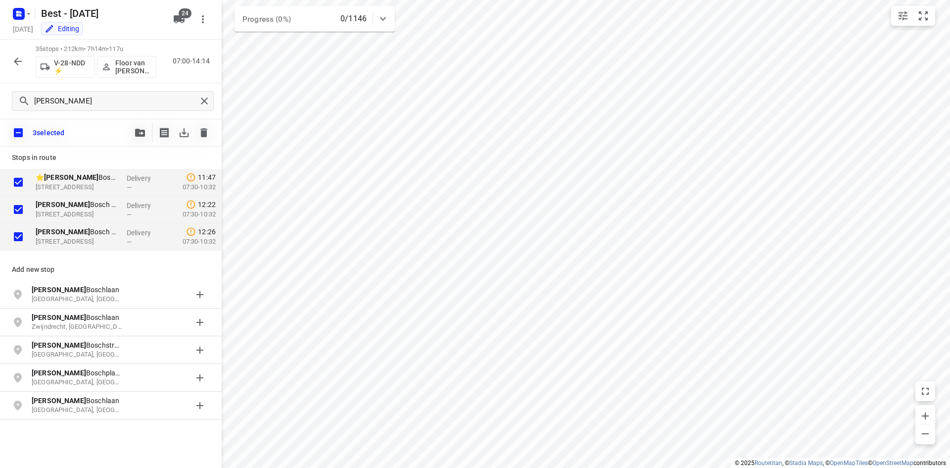
click at [141, 126] on button "button" at bounding box center [140, 133] width 20 height 20
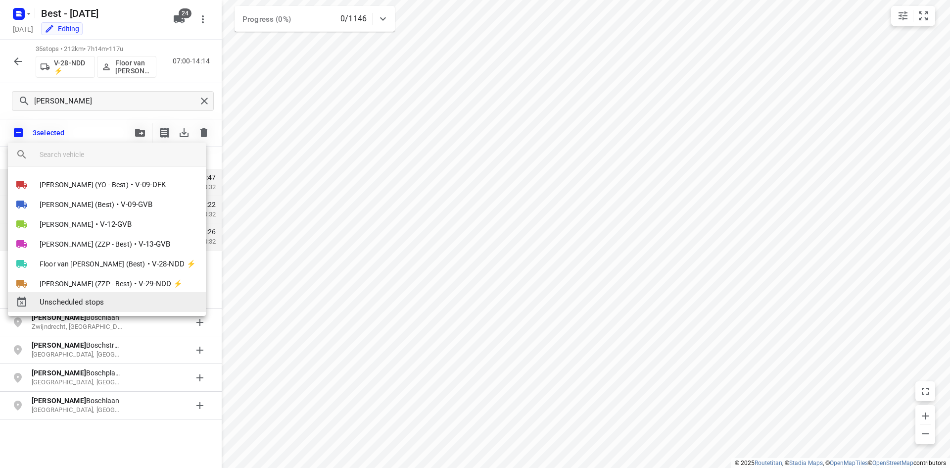
click at [120, 295] on div "Unscheduled stops" at bounding box center [107, 302] width 198 height 20
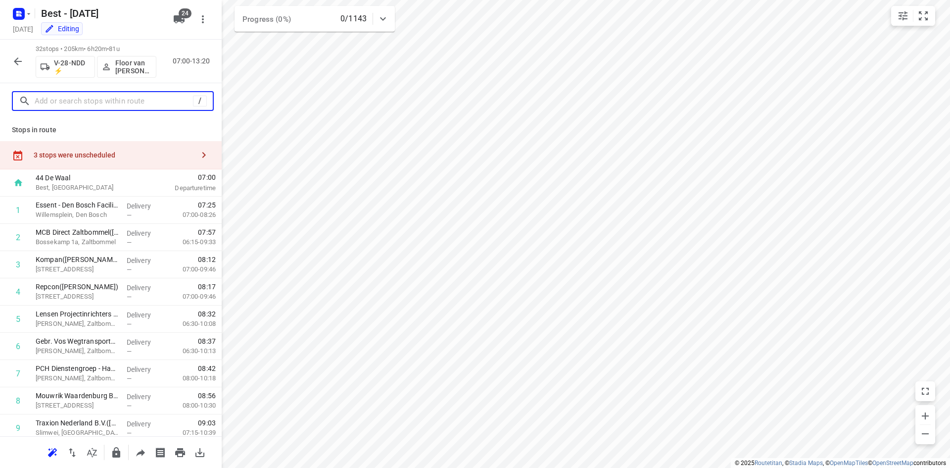
click at [138, 95] on input "text" at bounding box center [114, 101] width 158 height 15
click at [21, 65] on icon "button" at bounding box center [18, 61] width 12 height 12
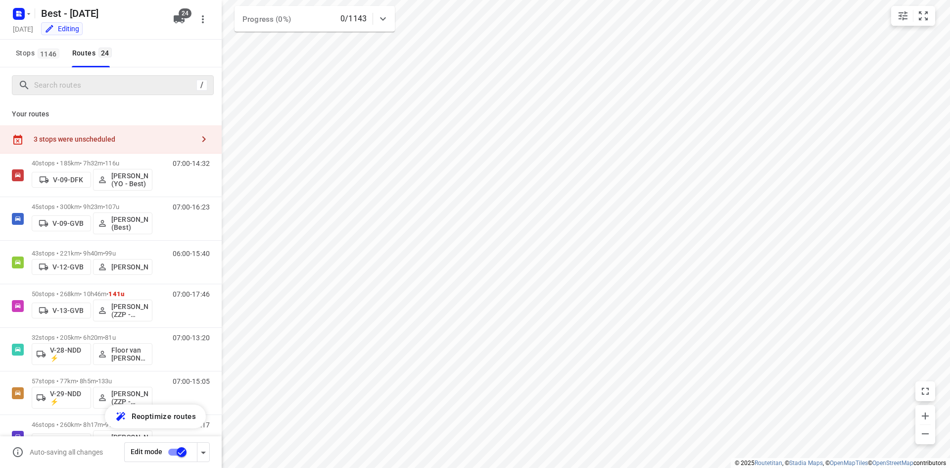
drag, startPoint x: 36, startPoint y: 75, endPoint x: 39, endPoint y: 81, distance: 6.2
click at [36, 76] on div "/" at bounding box center [113, 85] width 202 height 20
click at [41, 83] on input "Search routes" at bounding box center [114, 85] width 158 height 15
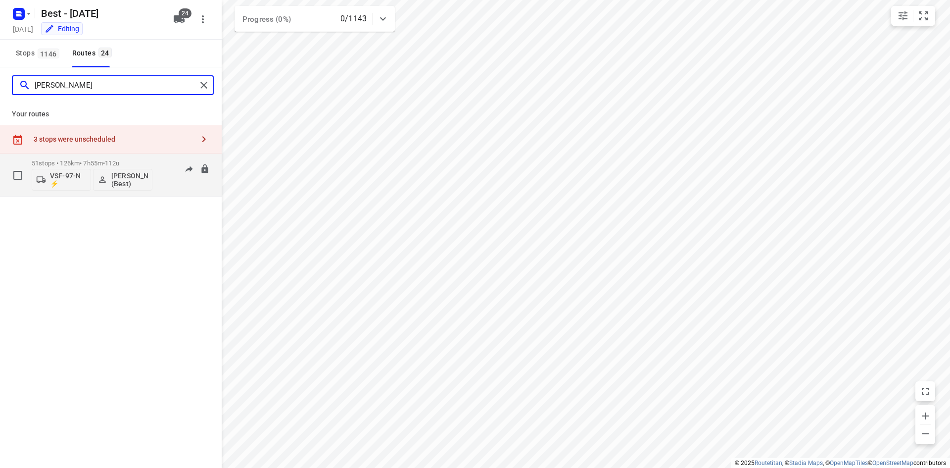
type input "[PERSON_NAME]"
click at [70, 157] on div "51 stops • 126km • 7h55m • 112u VSF-97-N ⚡ [PERSON_NAME] (Best)" at bounding box center [92, 174] width 121 height 41
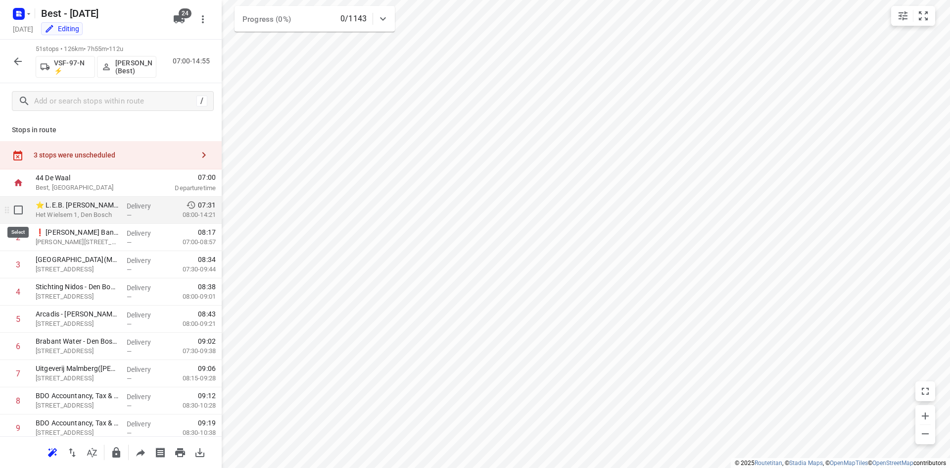
click at [13, 211] on input "checkbox" at bounding box center [18, 210] width 20 height 20
checkbox input "true"
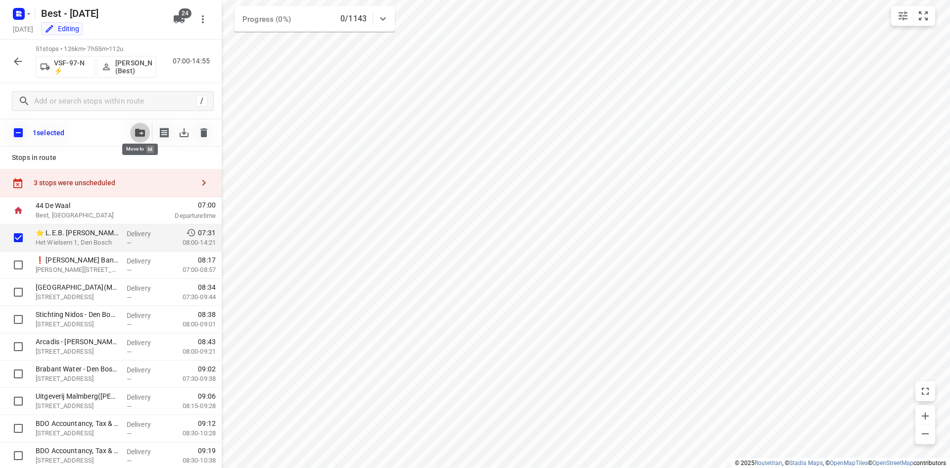
click at [140, 138] on button "button" at bounding box center [140, 133] width 20 height 20
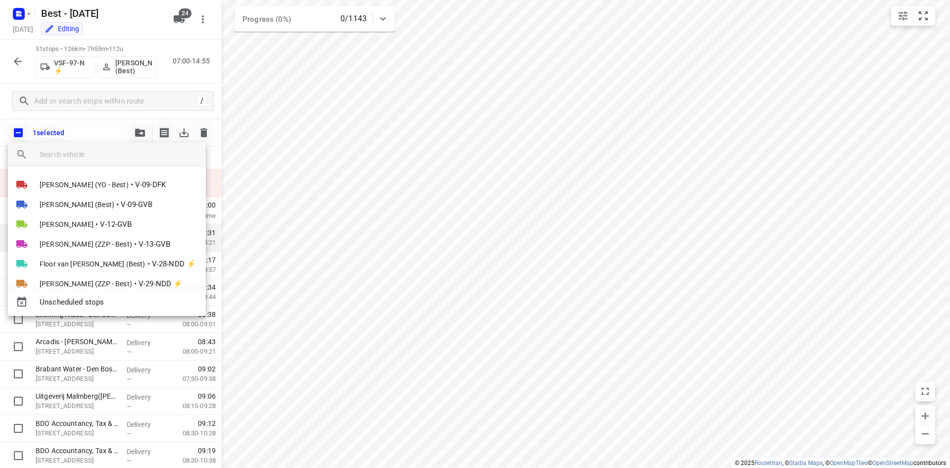
click at [329, 120] on div at bounding box center [475, 234] width 950 height 468
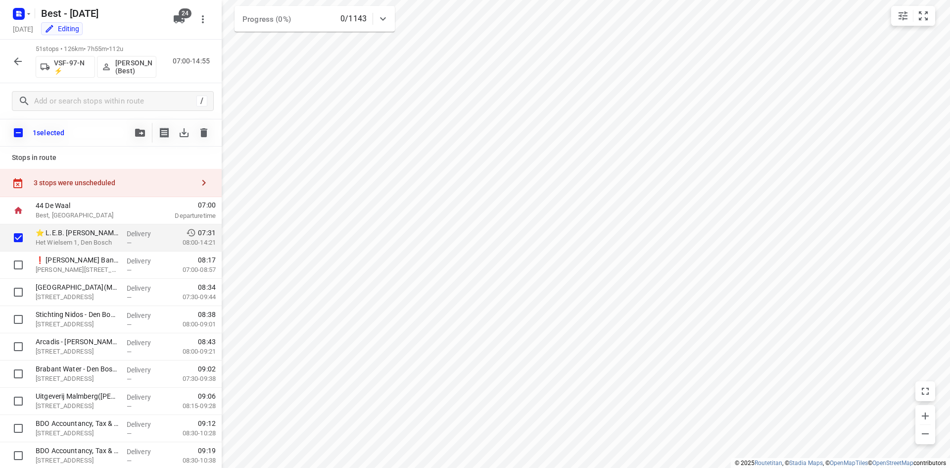
drag, startPoint x: 150, startPoint y: 144, endPoint x: 140, endPoint y: 133, distance: 14.7
click at [146, 141] on div "1 selected" at bounding box center [111, 133] width 222 height 28
click at [140, 133] on icon "button" at bounding box center [140, 133] width 10 height 8
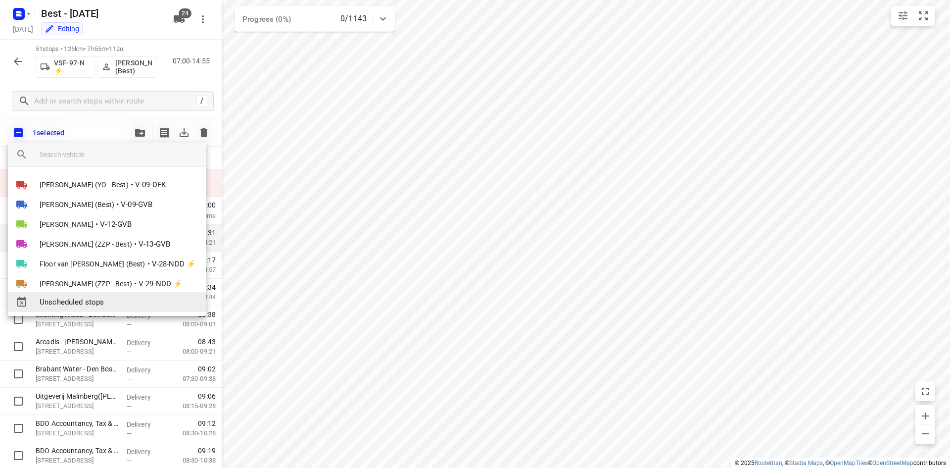
click at [90, 297] on span "Unscheduled stops" at bounding box center [119, 301] width 158 height 11
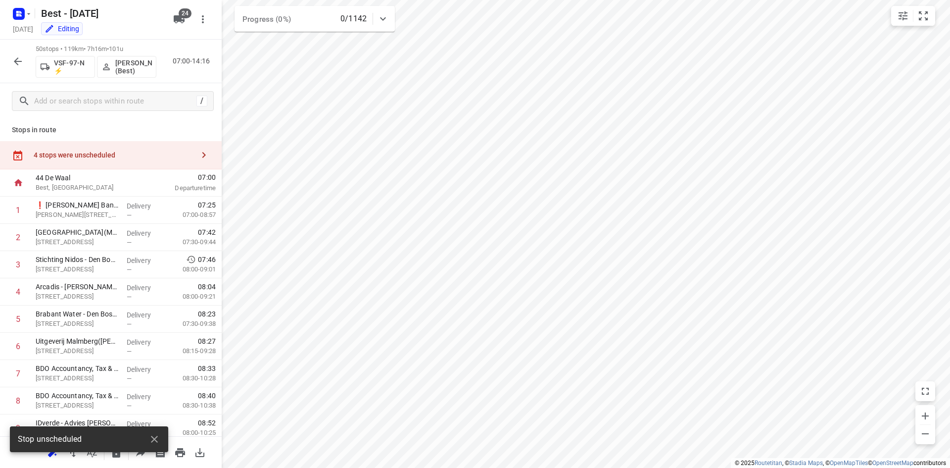
click at [90, 144] on div "4 stops were unscheduled" at bounding box center [111, 155] width 222 height 28
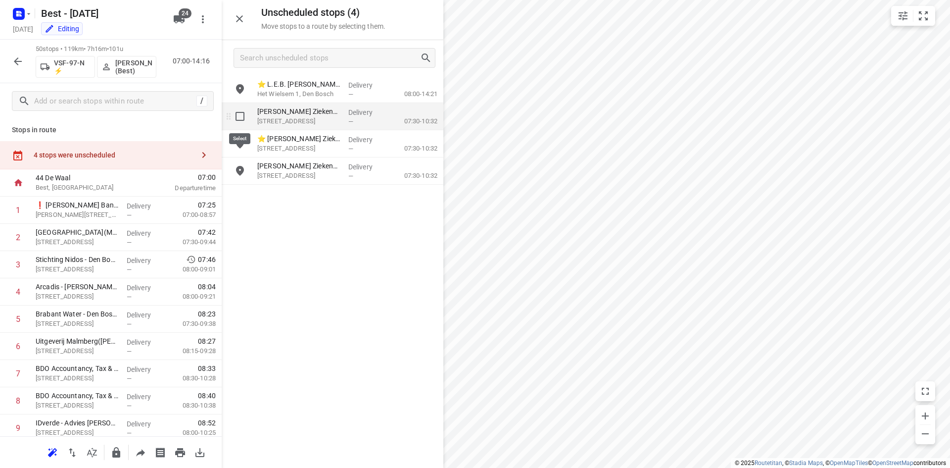
click at [240, 118] on input "grid" at bounding box center [240, 116] width 20 height 20
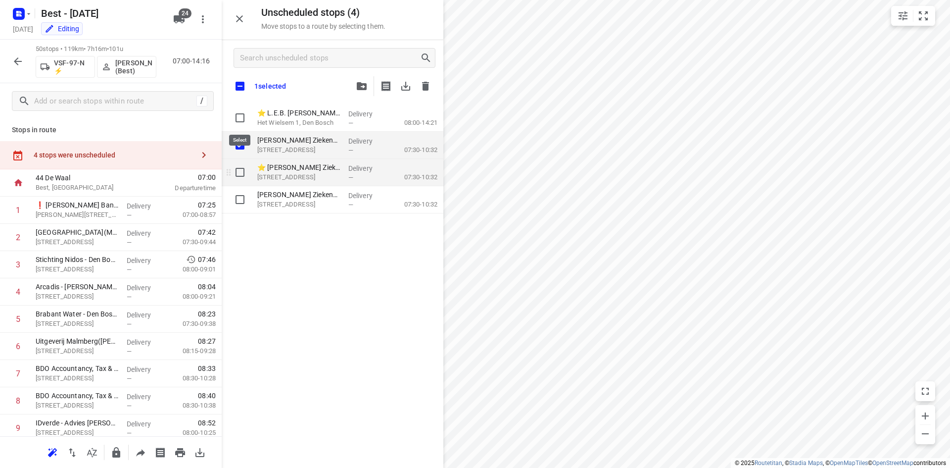
checkbox input "true"
drag, startPoint x: 243, startPoint y: 171, endPoint x: 240, endPoint y: 181, distance: 10.3
click at [243, 171] on input "grid" at bounding box center [240, 172] width 20 height 20
checkbox input "true"
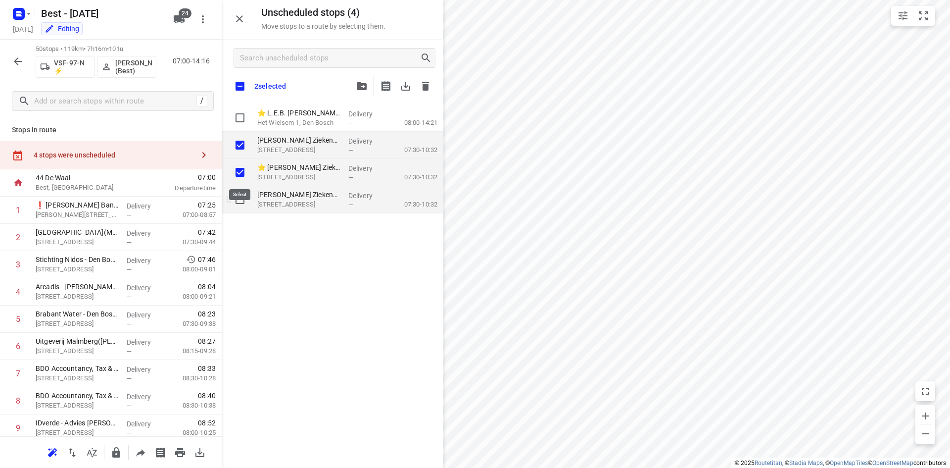
checkbox input "true"
click at [244, 202] on input "grid" at bounding box center [240, 199] width 20 height 20
checkbox input "true"
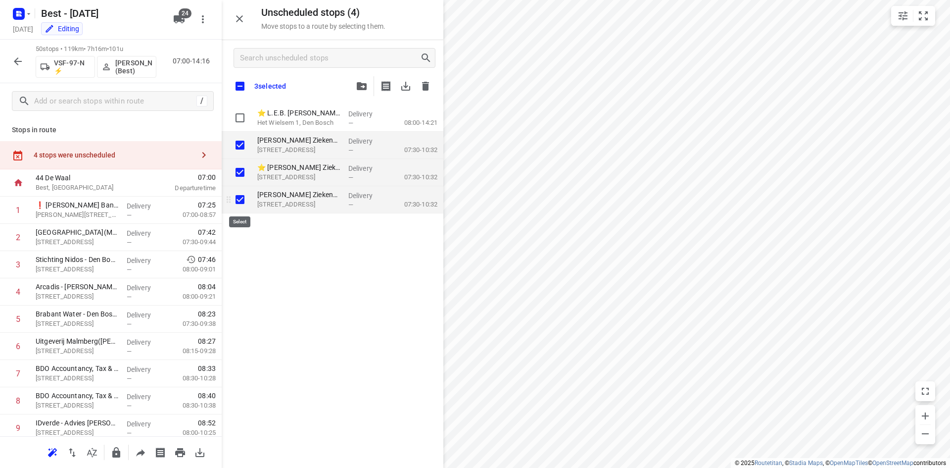
checkbox input "true"
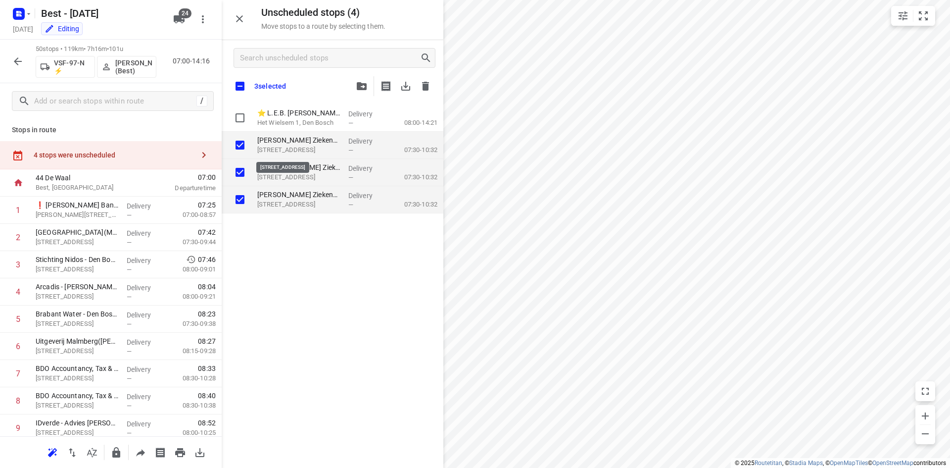
checkbox input "true"
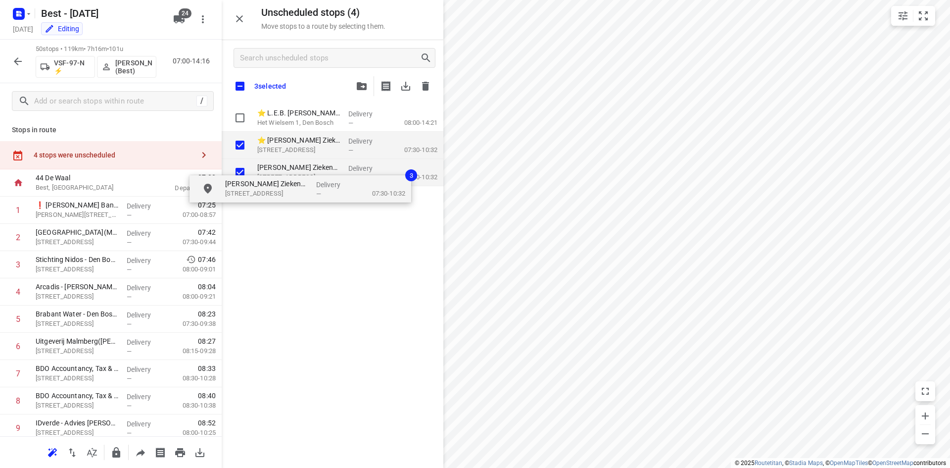
checkbox input "true"
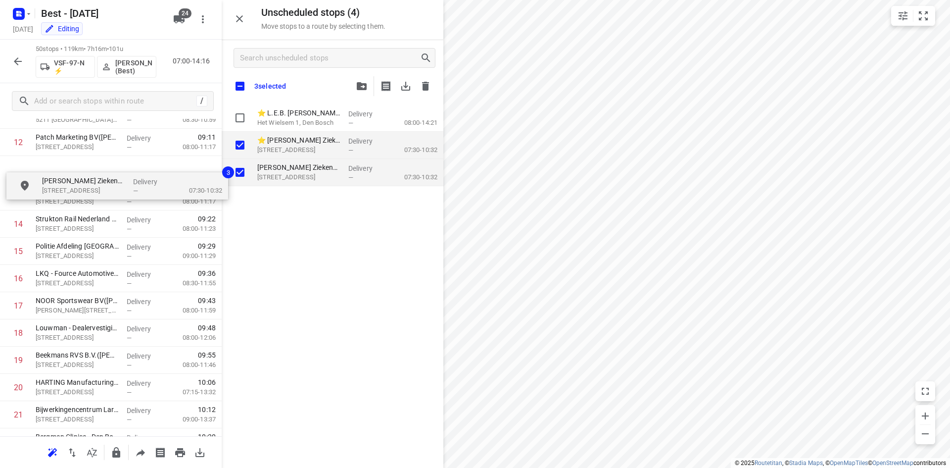
scroll to position [354, 0]
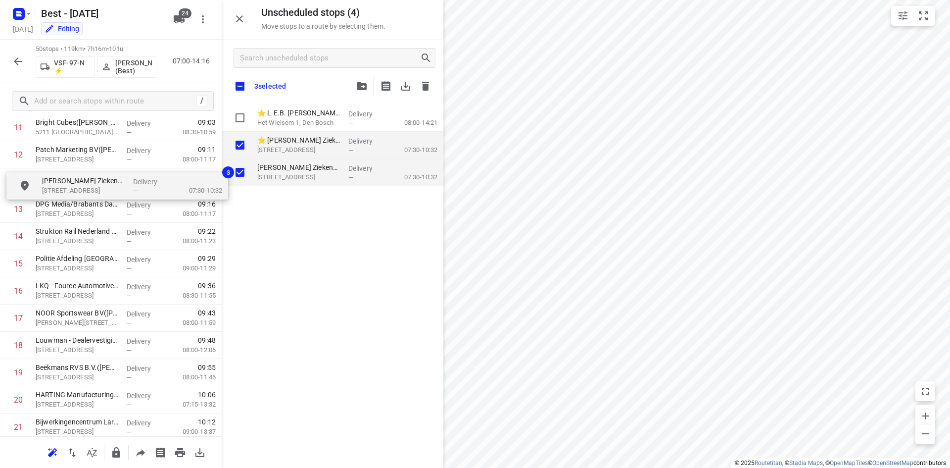
drag, startPoint x: 321, startPoint y: 146, endPoint x: 105, endPoint y: 189, distance: 220.1
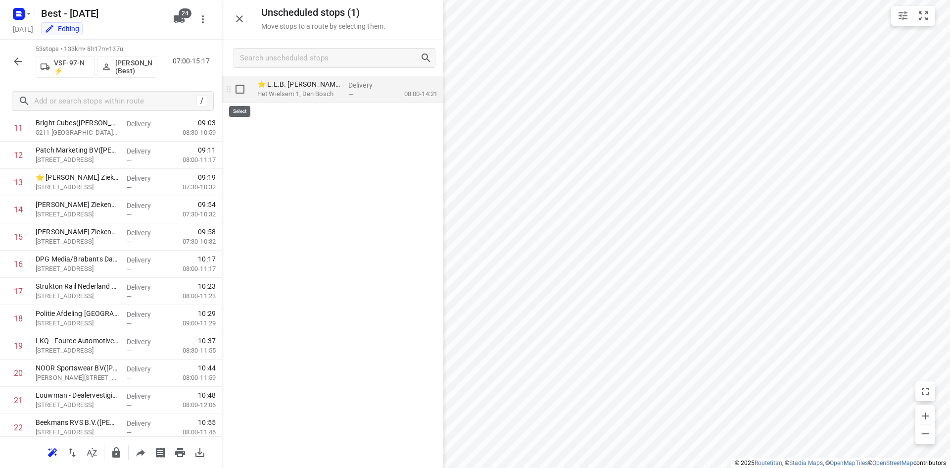
click at [238, 87] on input "grid" at bounding box center [240, 89] width 20 height 20
checkbox input "true"
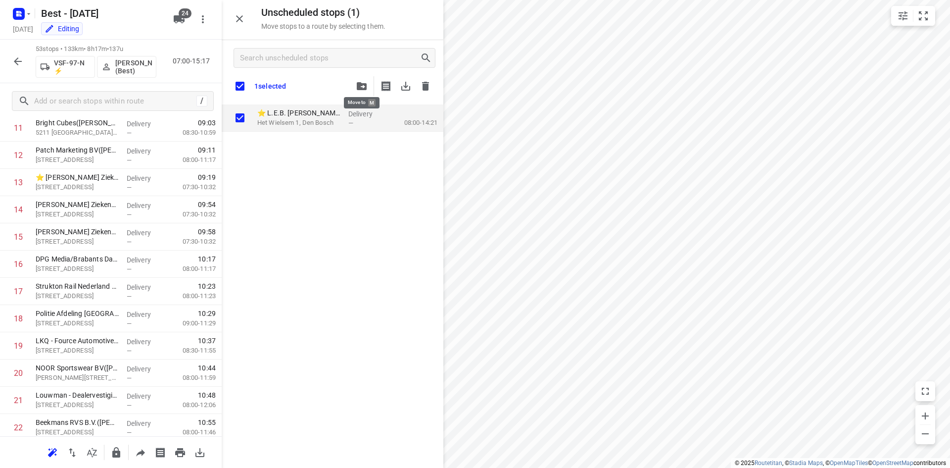
click at [356, 86] on span "button" at bounding box center [362, 86] width 12 height 8
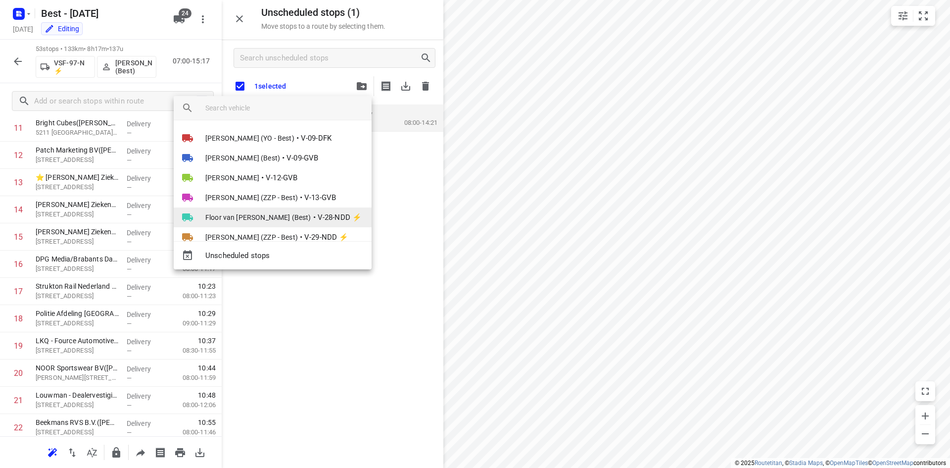
click at [288, 211] on li "Floor van [PERSON_NAME] (Best) • V-28-NDD ⚡" at bounding box center [273, 217] width 198 height 20
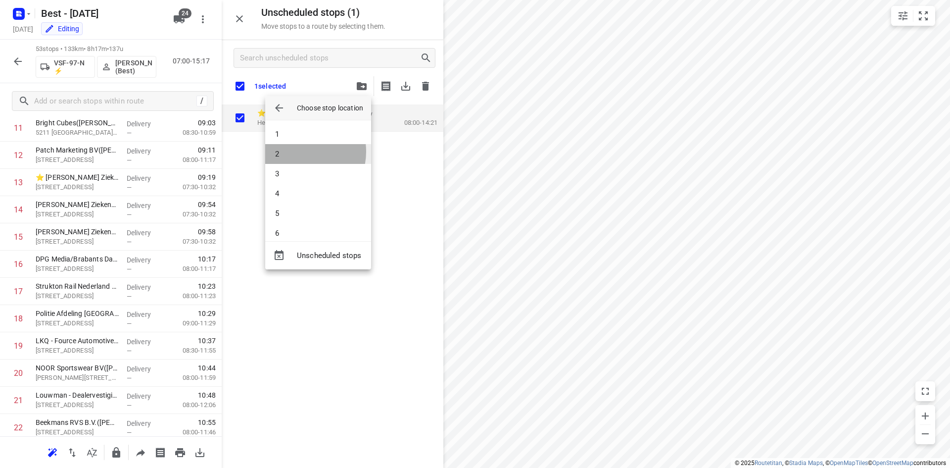
click at [300, 151] on li "2" at bounding box center [318, 154] width 106 height 20
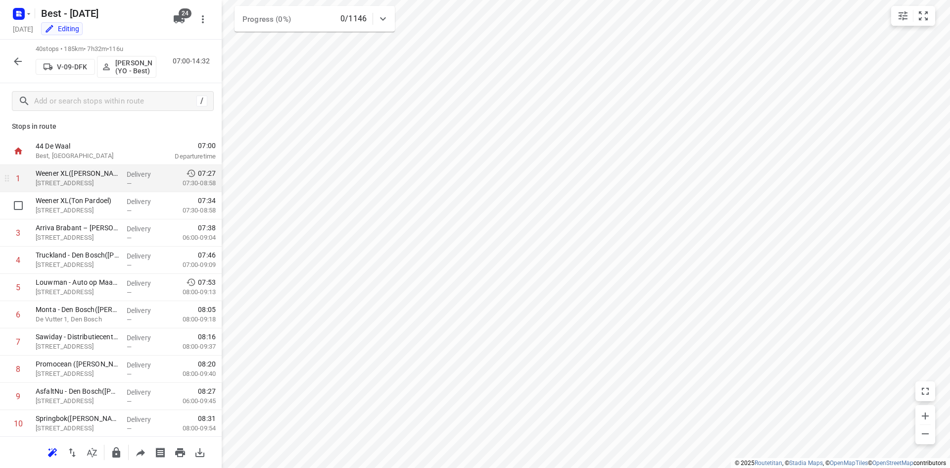
scroll to position [0, 0]
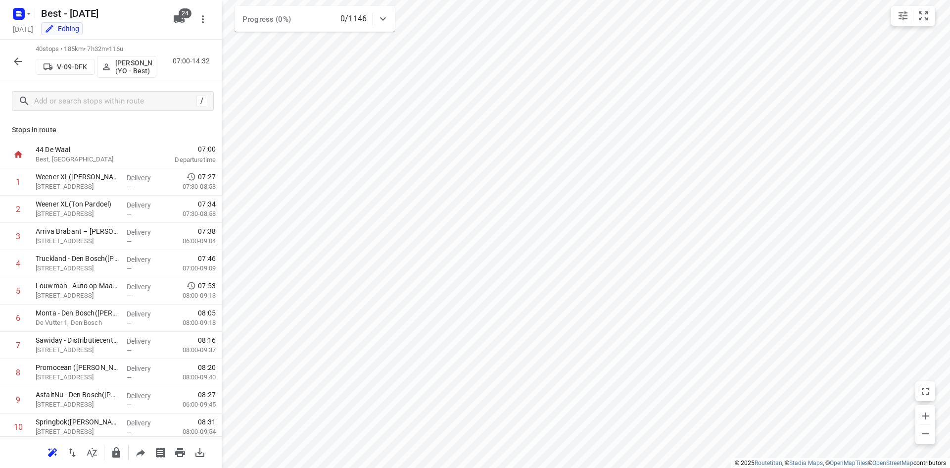
click at [17, 69] on button "button" at bounding box center [18, 61] width 20 height 20
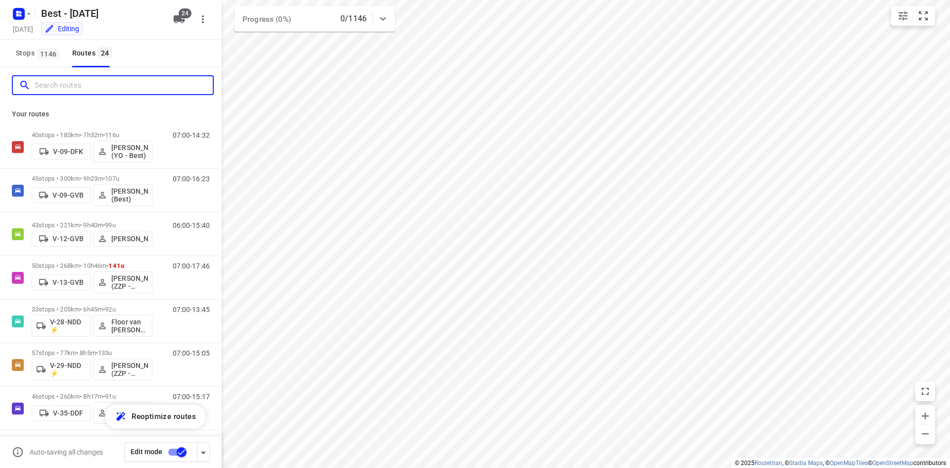
click at [140, 81] on input "Search routes" at bounding box center [124, 85] width 178 height 15
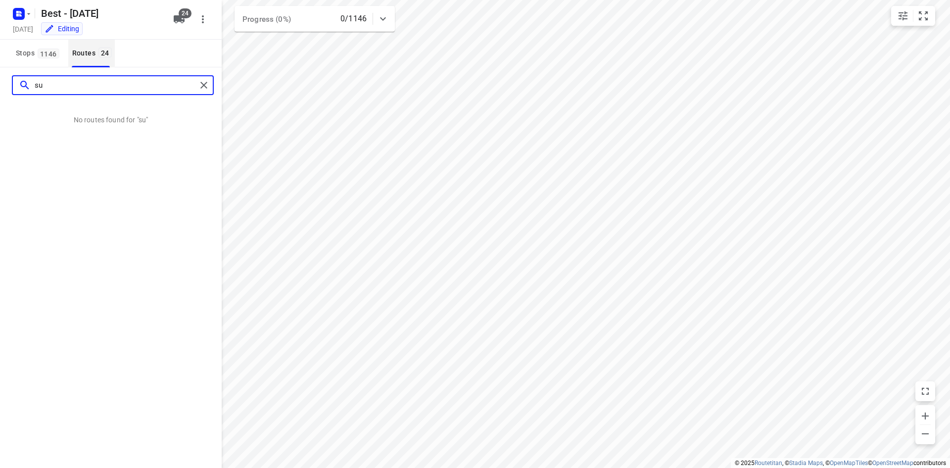
type input "s"
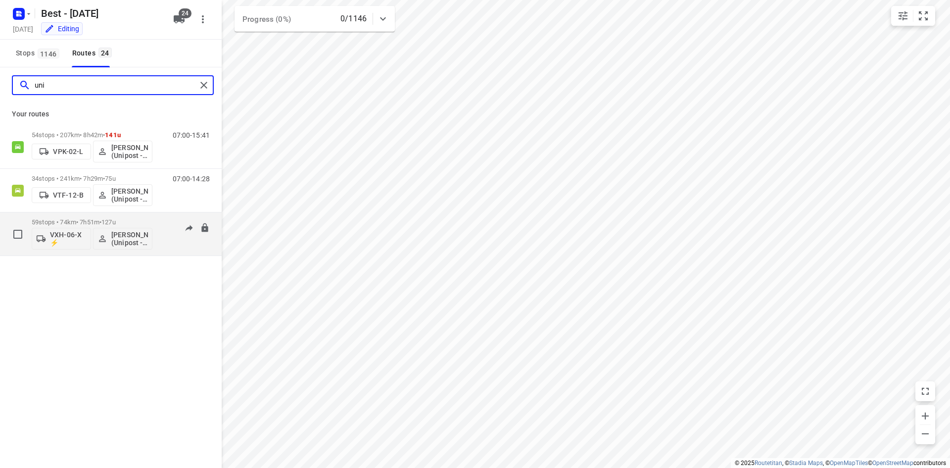
type input "uni"
click at [63, 218] on p "59 stops • 74km • 7h51m • 127u" at bounding box center [92, 221] width 121 height 7
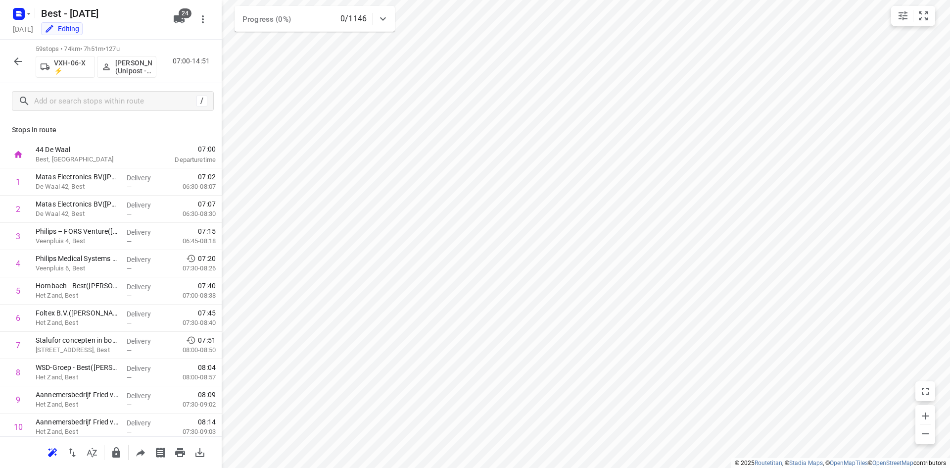
click at [21, 65] on icon "button" at bounding box center [18, 61] width 12 height 12
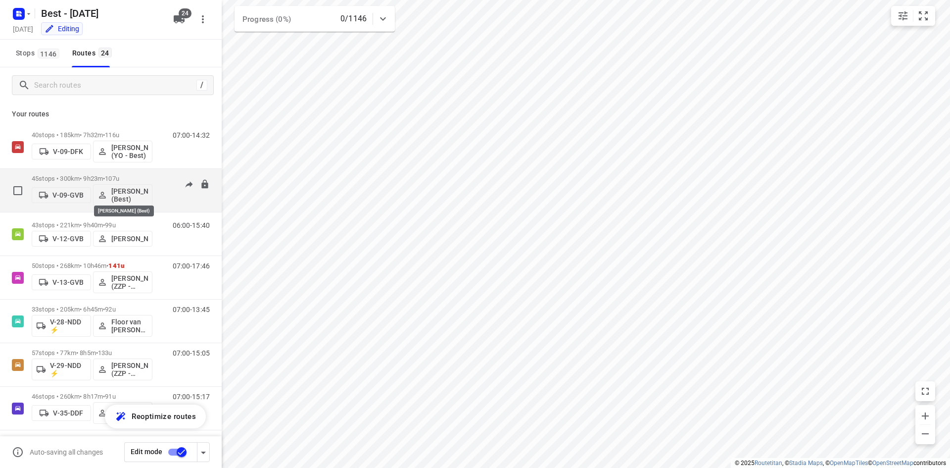
scroll to position [49, 0]
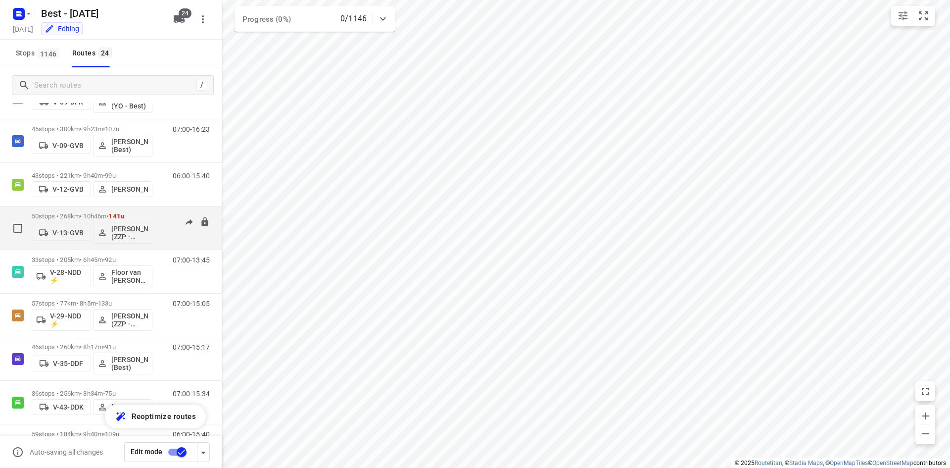
click at [78, 218] on p "50 stops • 268km • 10h46m • 141u" at bounding box center [92, 215] width 121 height 7
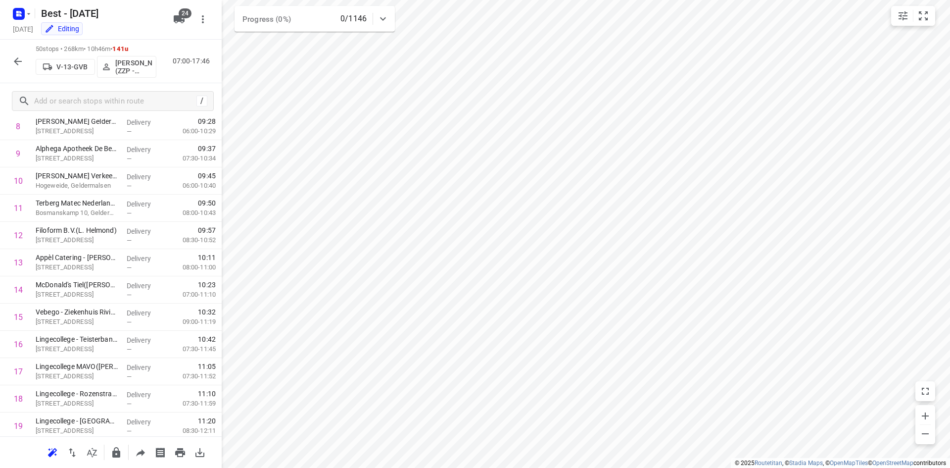
scroll to position [247, 0]
click at [9, 68] on div at bounding box center [18, 61] width 20 height 20
click at [14, 65] on icon "button" at bounding box center [18, 61] width 12 height 12
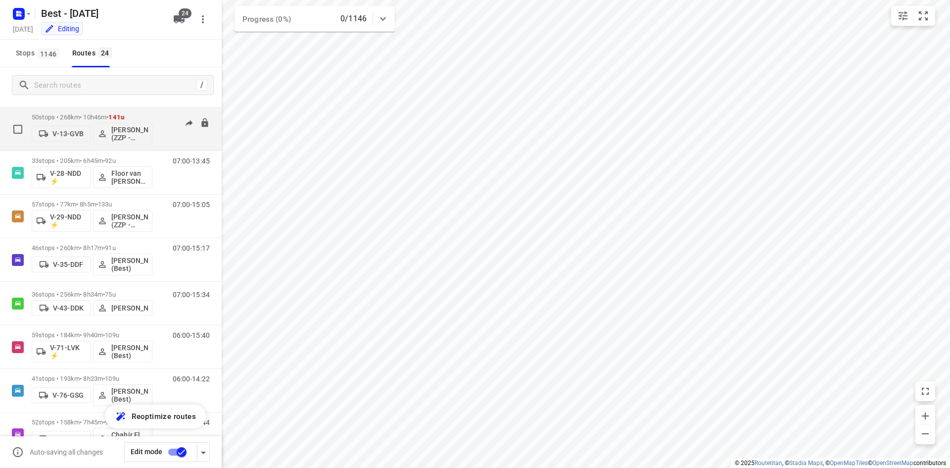
scroll to position [0, 0]
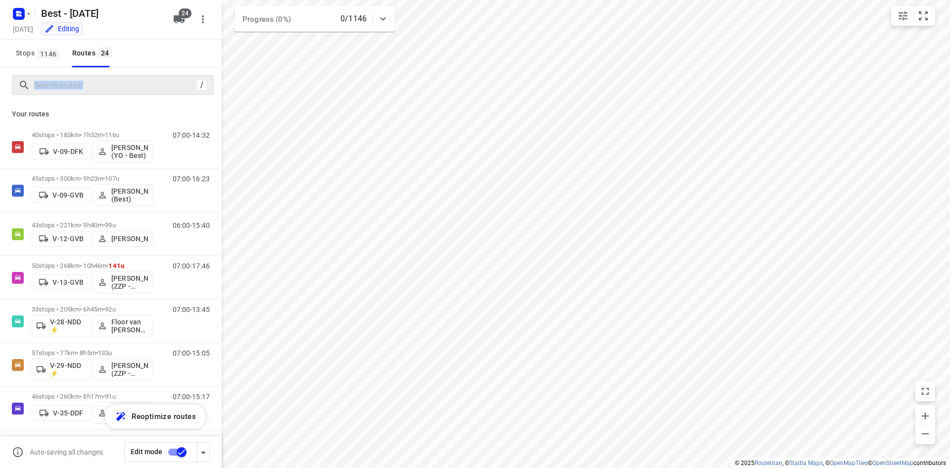
click at [116, 92] on div "/" at bounding box center [113, 85] width 202 height 20
click at [116, 91] on input "Search routes" at bounding box center [124, 85] width 178 height 15
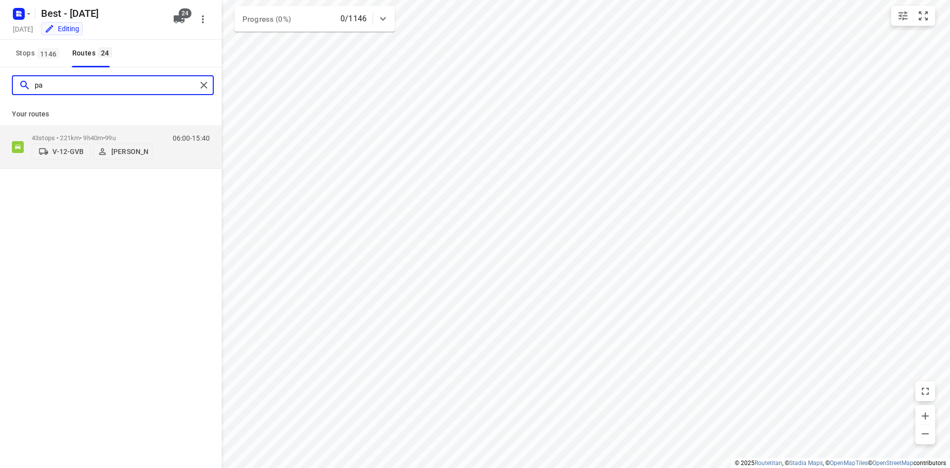
type input "p"
type input "dan"
click at [100, 134] on p "44 stops • 324km • 9h38m • 126u" at bounding box center [92, 137] width 121 height 7
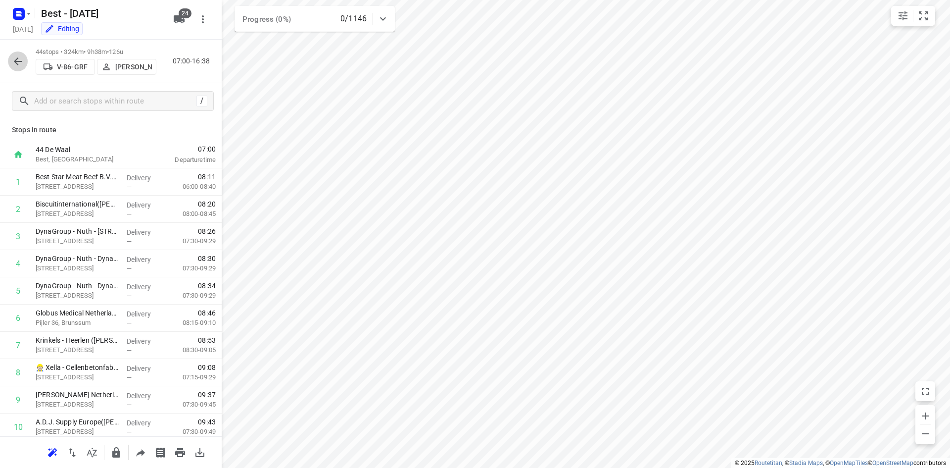
click at [10, 57] on button "button" at bounding box center [18, 61] width 20 height 20
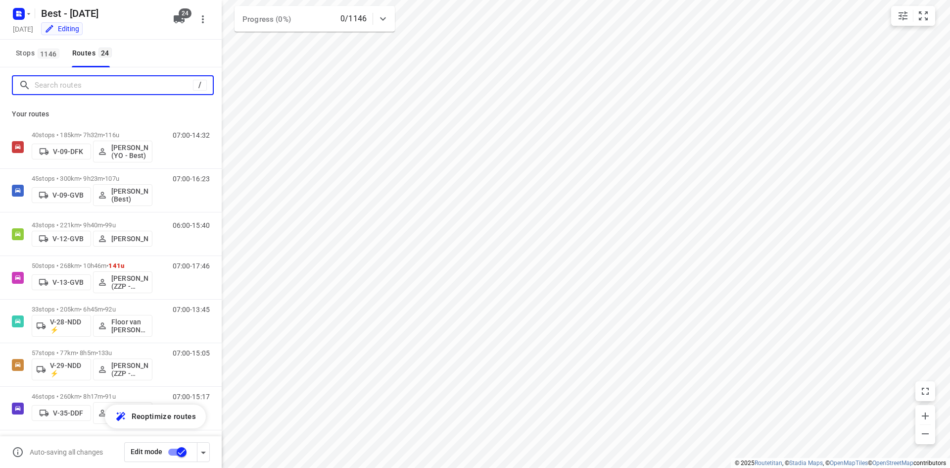
click at [141, 91] on input "Search routes" at bounding box center [114, 85] width 158 height 15
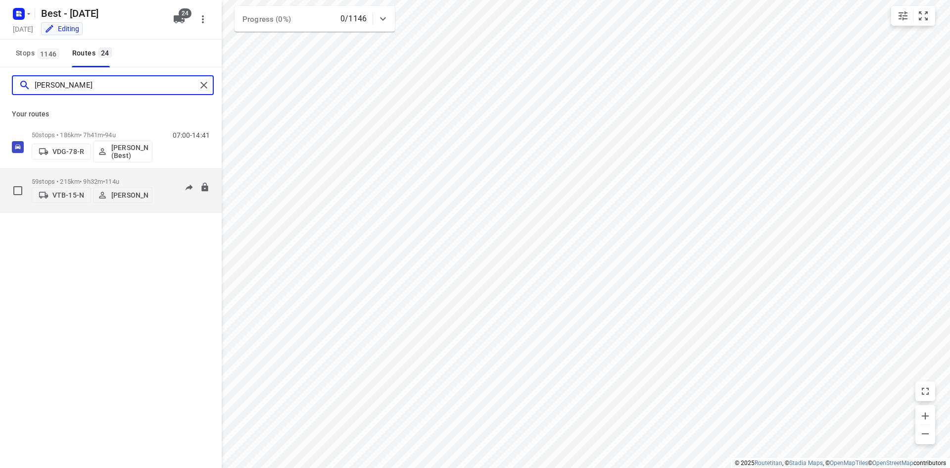
type input "[PERSON_NAME]"
click at [77, 179] on p "59 stops • 215km • 9h32m • 114u" at bounding box center [92, 181] width 121 height 7
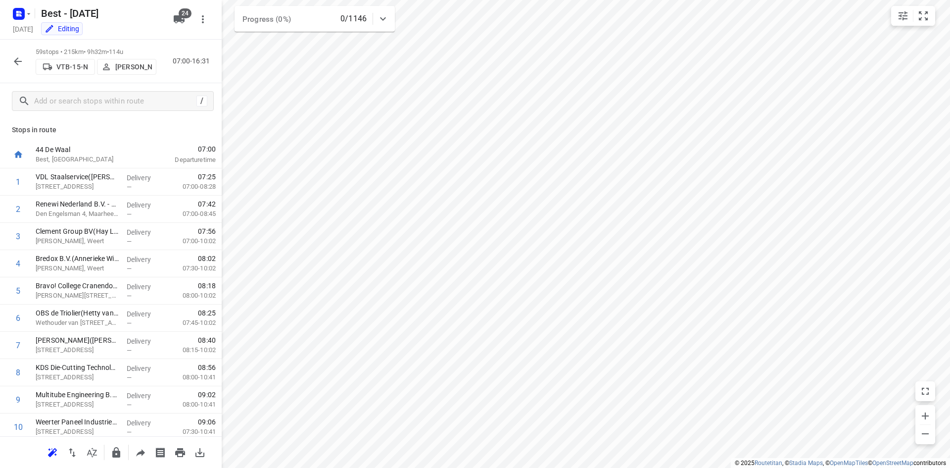
click at [15, 61] on icon "button" at bounding box center [18, 61] width 8 height 8
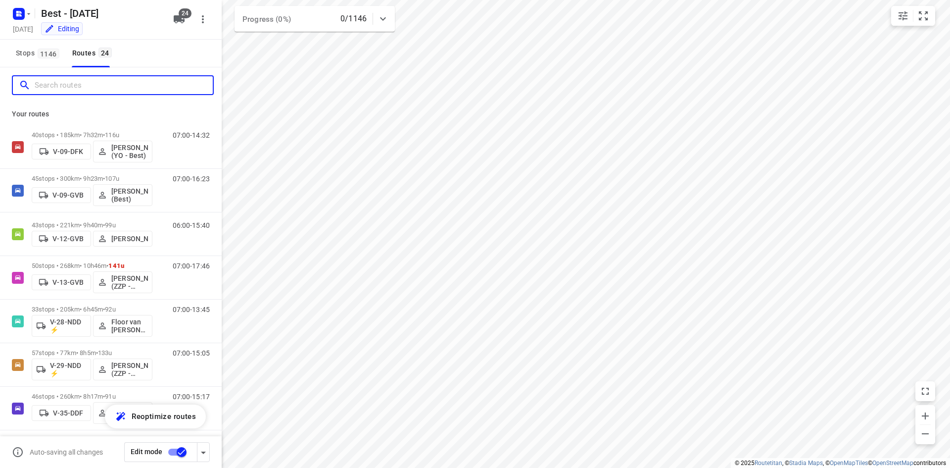
click at [47, 89] on input "Search routes" at bounding box center [124, 85] width 178 height 15
click at [152, 94] on div at bounding box center [113, 85] width 202 height 20
click at [151, 88] on input "Search routes" at bounding box center [114, 85] width 158 height 15
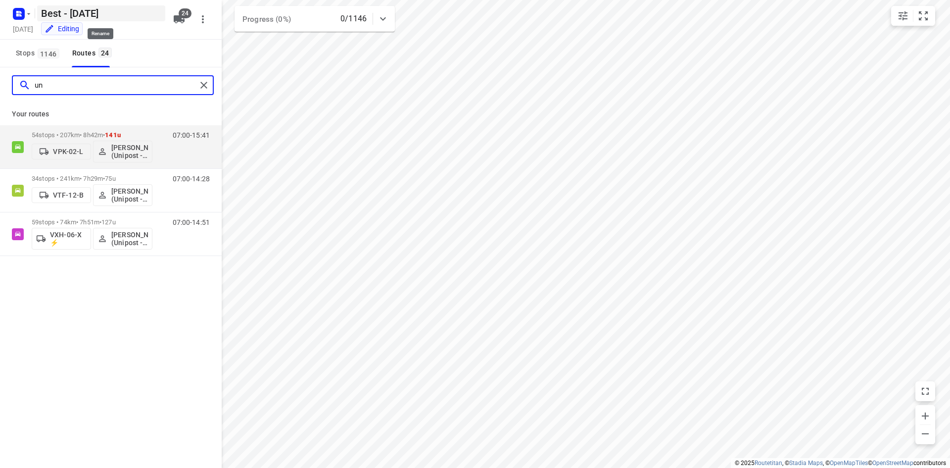
type input "u"
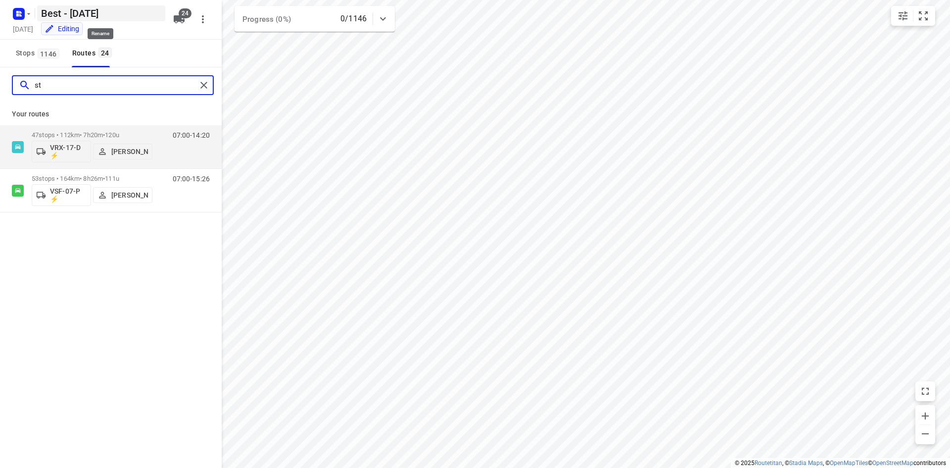
type input "s"
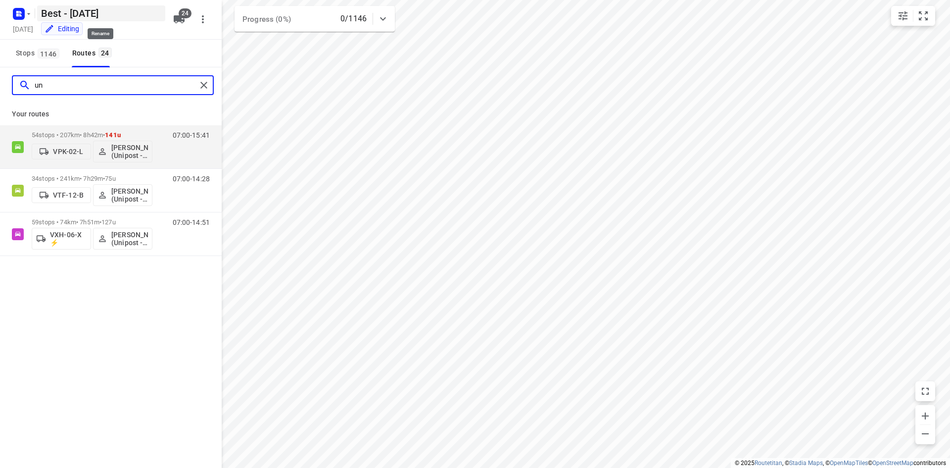
type input "uni"
click at [28, 11] on icon "button" at bounding box center [29, 14] width 8 height 8
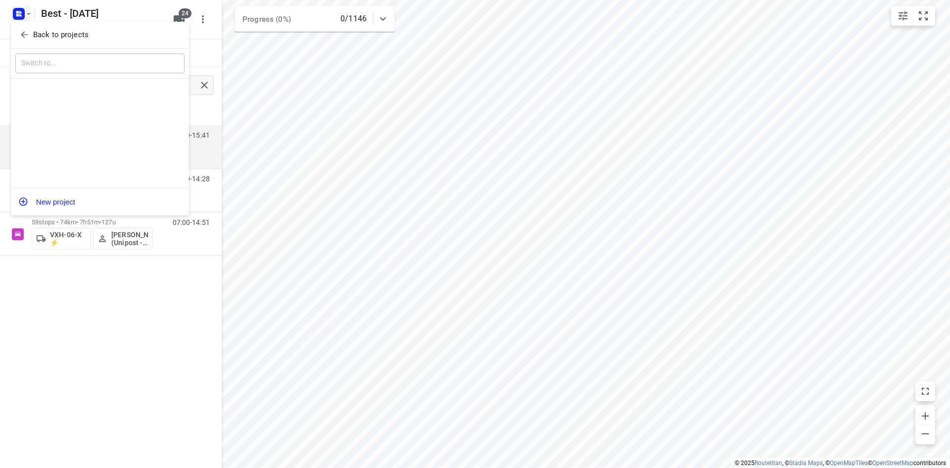
click at [27, 34] on icon "button" at bounding box center [24, 35] width 10 height 10
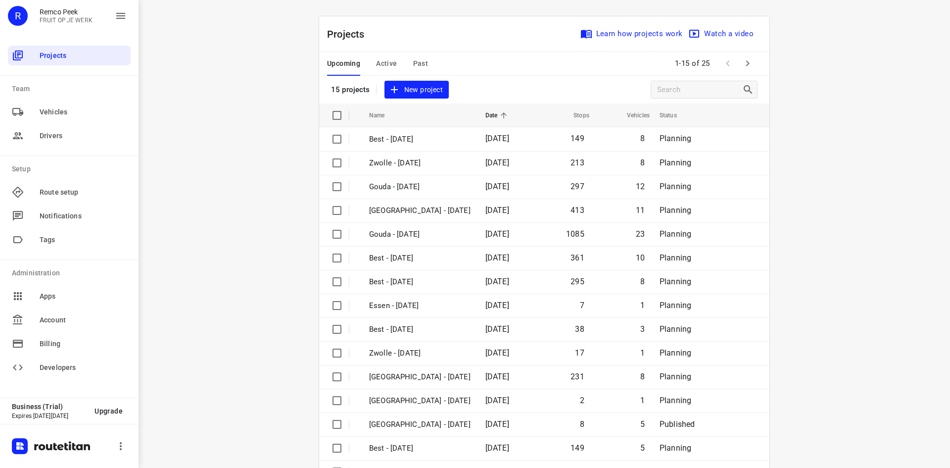
click at [386, 60] on span "Active" at bounding box center [386, 63] width 21 height 12
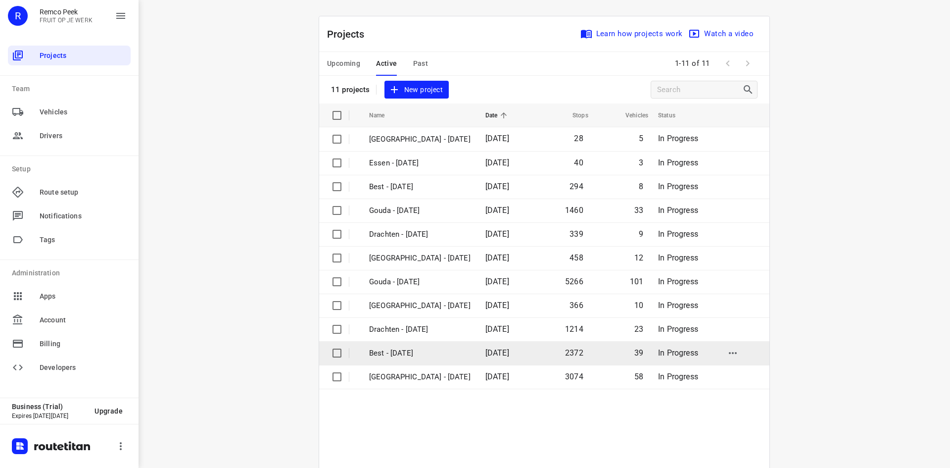
click at [388, 350] on p "Best - [DATE]" at bounding box center [419, 352] width 101 height 11
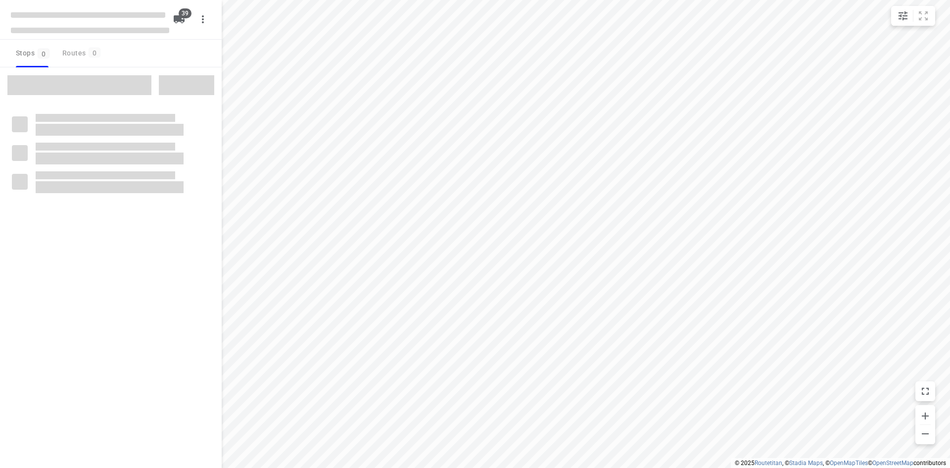
checkbox input "true"
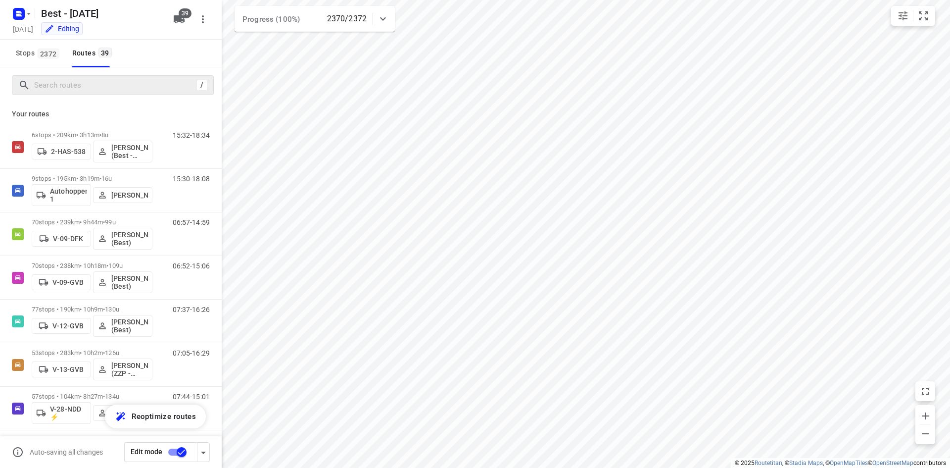
click at [122, 94] on div "/" at bounding box center [113, 85] width 202 height 20
click at [122, 91] on input "Search routes" at bounding box center [114, 85] width 158 height 15
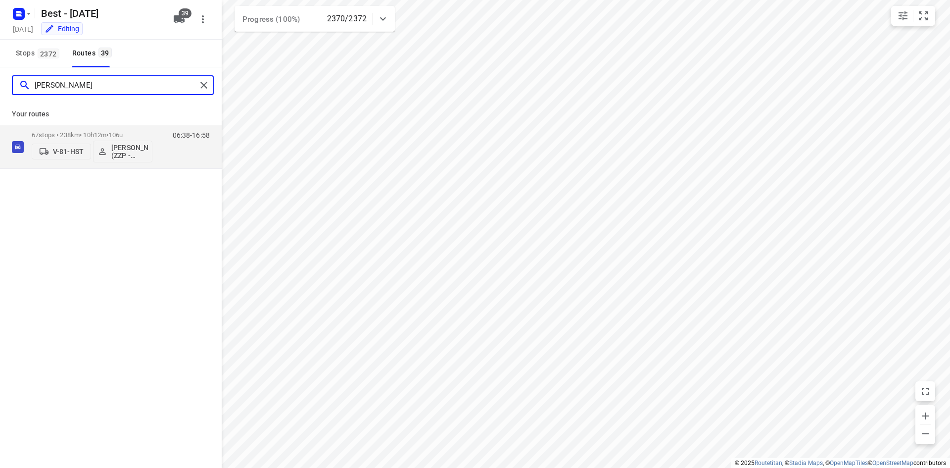
type input "[PERSON_NAME]"
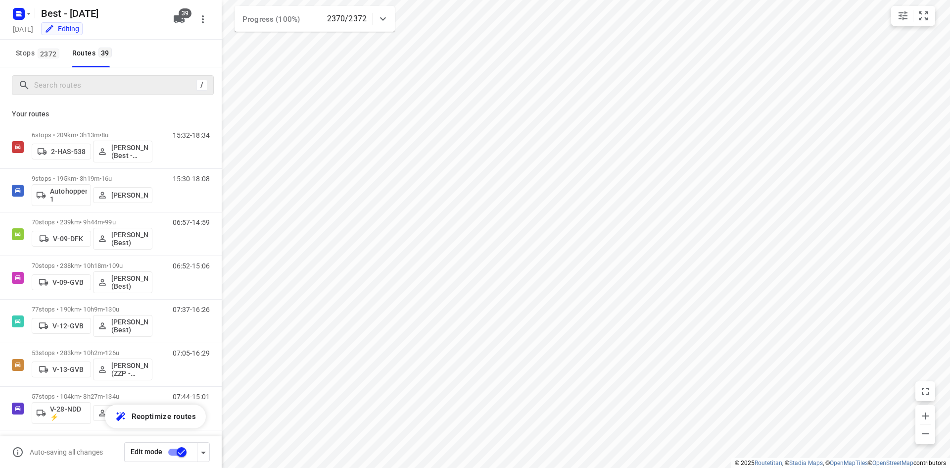
click at [109, 76] on div "/" at bounding box center [113, 85] width 202 height 20
click at [109, 82] on input "Search routes" at bounding box center [114, 85] width 158 height 15
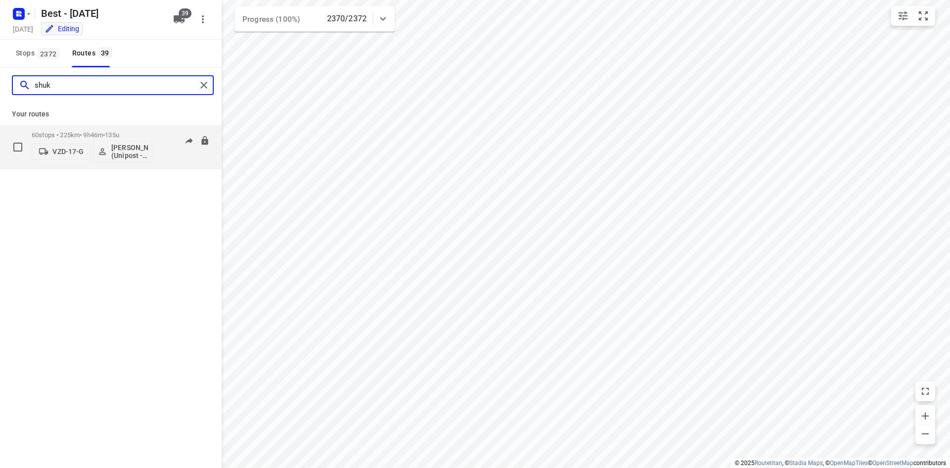
type input "shuk"
click at [93, 130] on div "60 stops • 225km • 9h46m • 135u VZD-17-G [PERSON_NAME] (Unipost - Best - ZZP)" at bounding box center [92, 146] width 121 height 41
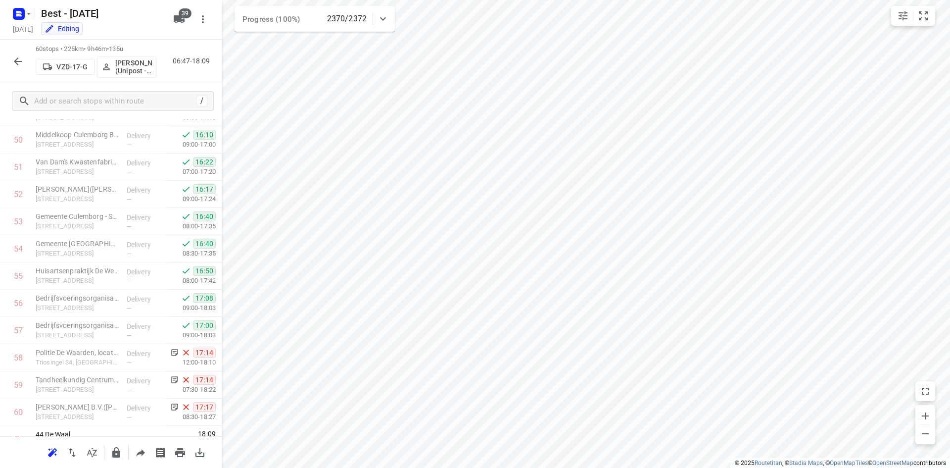
scroll to position [1392, 0]
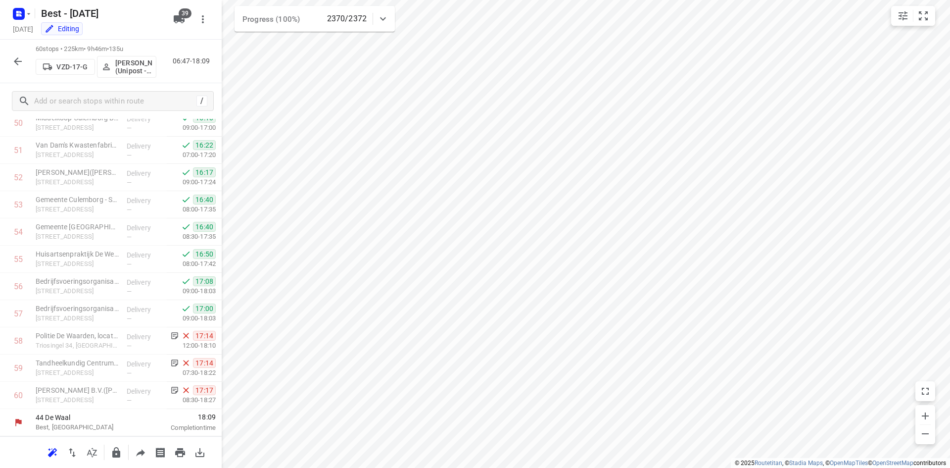
click at [8, 57] on div "60 stops • 225km • 9h46m • 135u VZD-17-G [PERSON_NAME] (Unipost - Best - ZZP) 0…" at bounding box center [111, 62] width 222 height 44
click at [21, 57] on icon "button" at bounding box center [18, 61] width 12 height 12
